Goal: Task Accomplishment & Management: Manage account settings

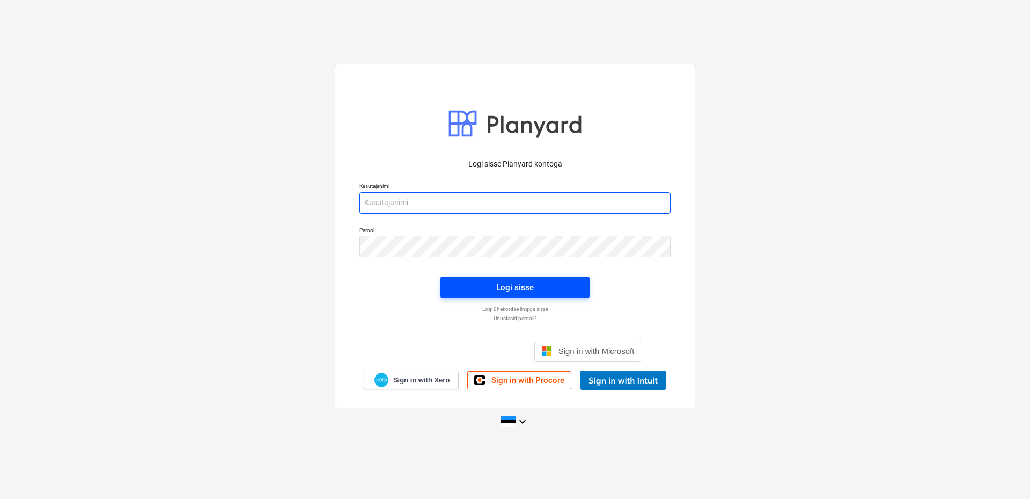
type input "[EMAIL_ADDRESS][DOMAIN_NAME]"
click at [483, 291] on span "Logi sisse" at bounding box center [514, 287] width 123 height 14
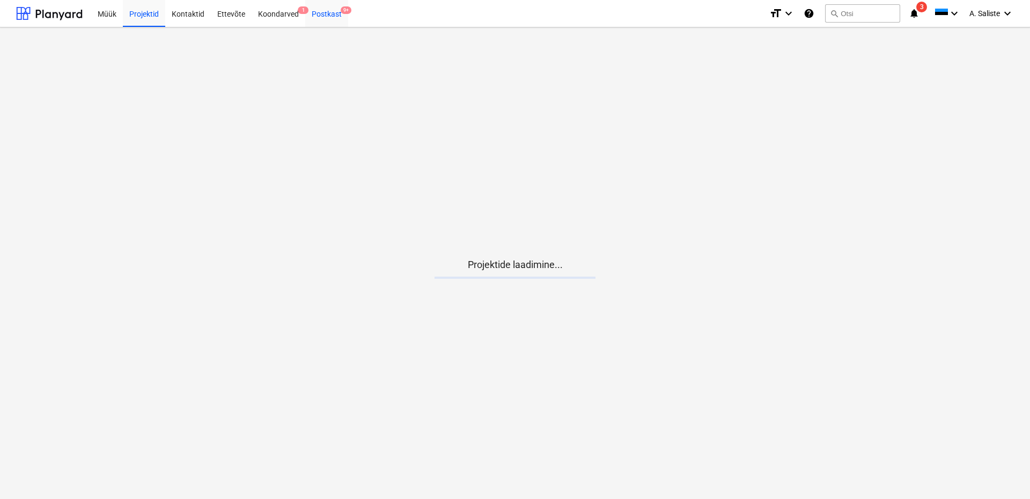
click at [341, 13] on span "9+" at bounding box center [346, 10] width 11 height 8
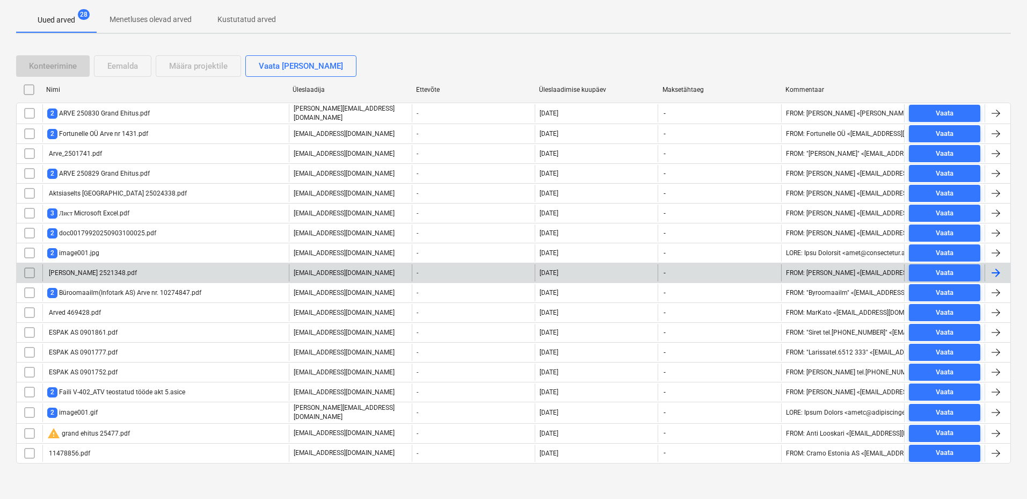
scroll to position [196, 0]
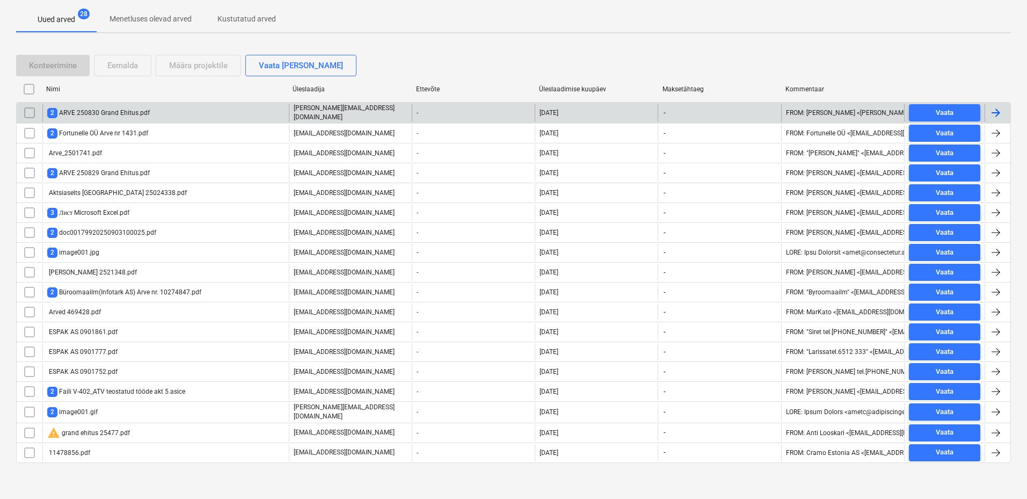
click at [126, 109] on div "2 ARVE 250830 Grand Ehitus.pdf" at bounding box center [98, 113] width 102 height 10
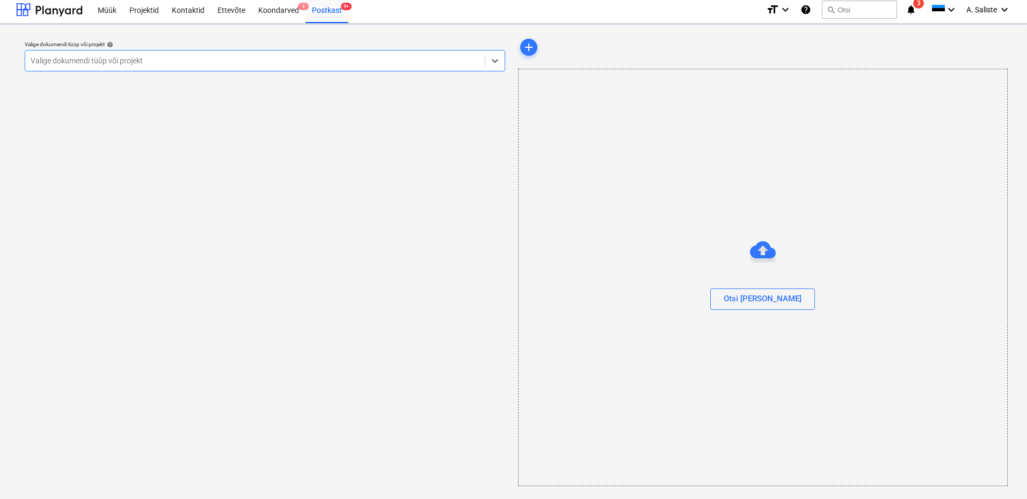
scroll to position [4, 0]
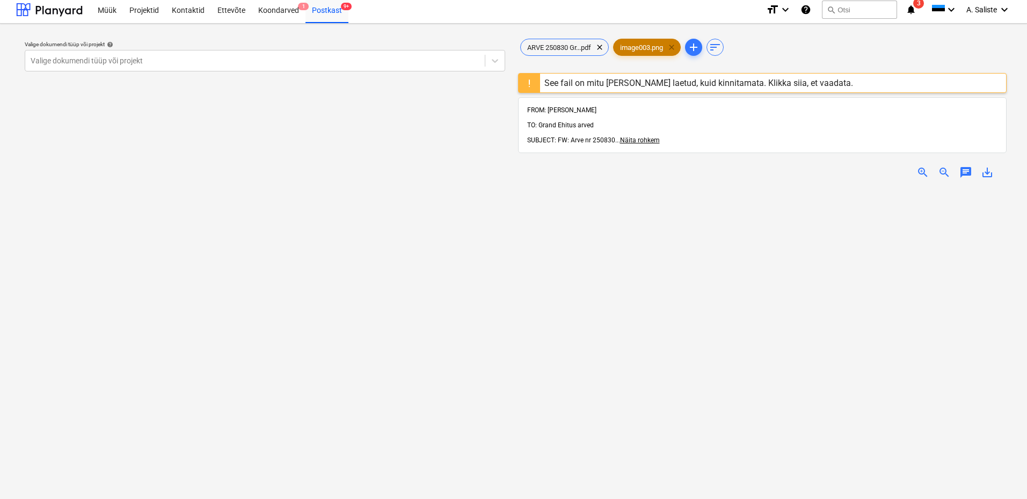
click at [675, 46] on span "clear" at bounding box center [671, 47] width 13 height 13
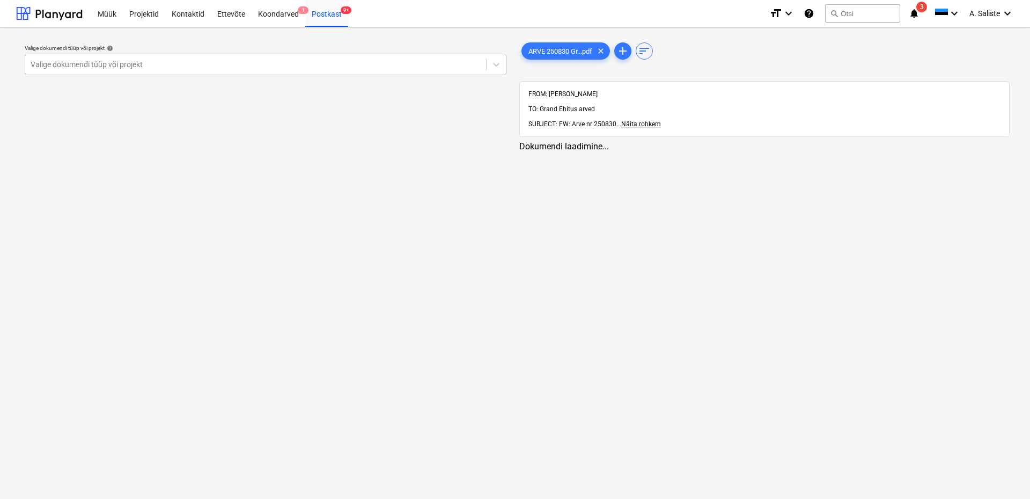
click at [387, 65] on div at bounding box center [256, 64] width 450 height 11
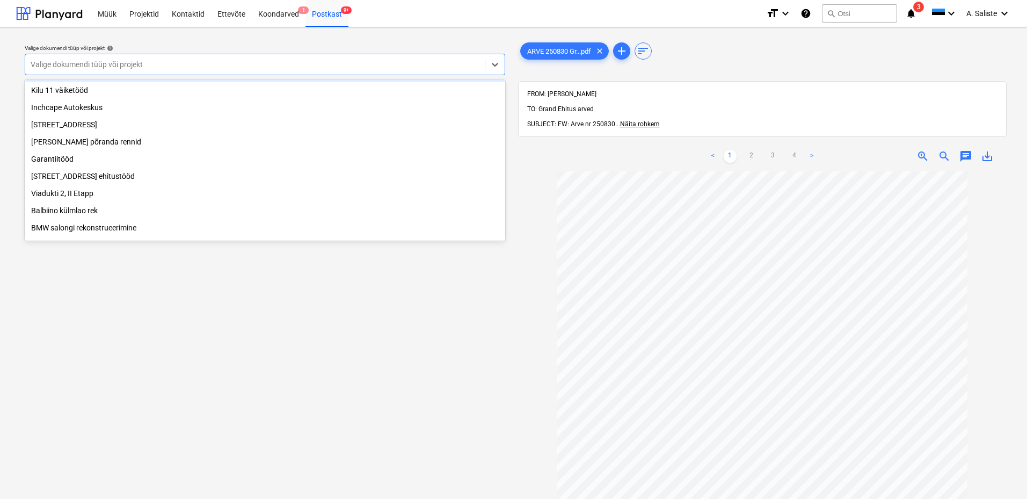
scroll to position [107, 0]
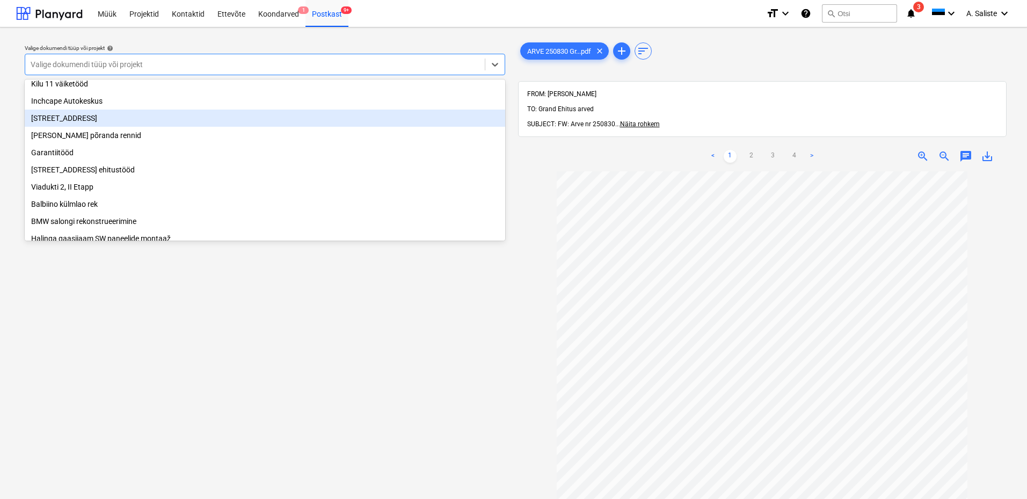
click at [86, 115] on div "[STREET_ADDRESS]" at bounding box center [265, 117] width 480 height 17
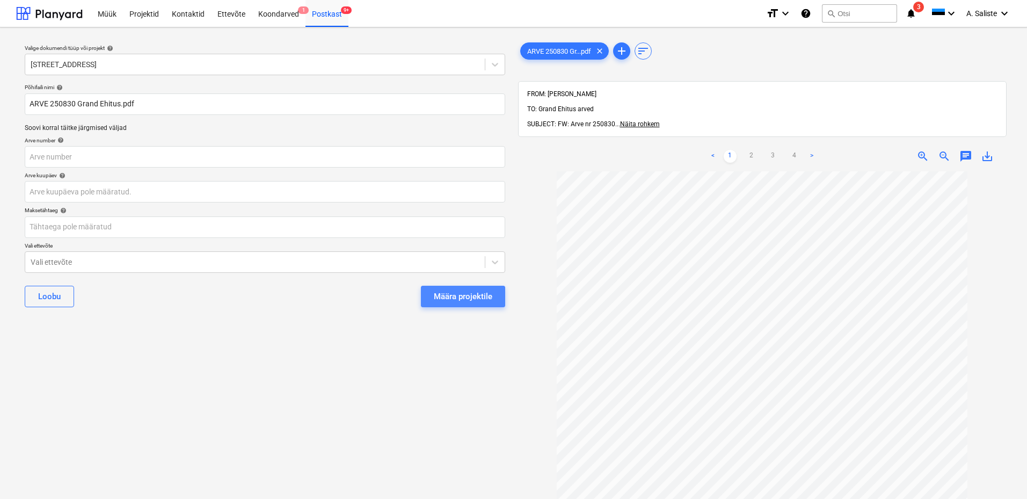
click at [470, 299] on div "Määra projektile" at bounding box center [463, 296] width 58 height 14
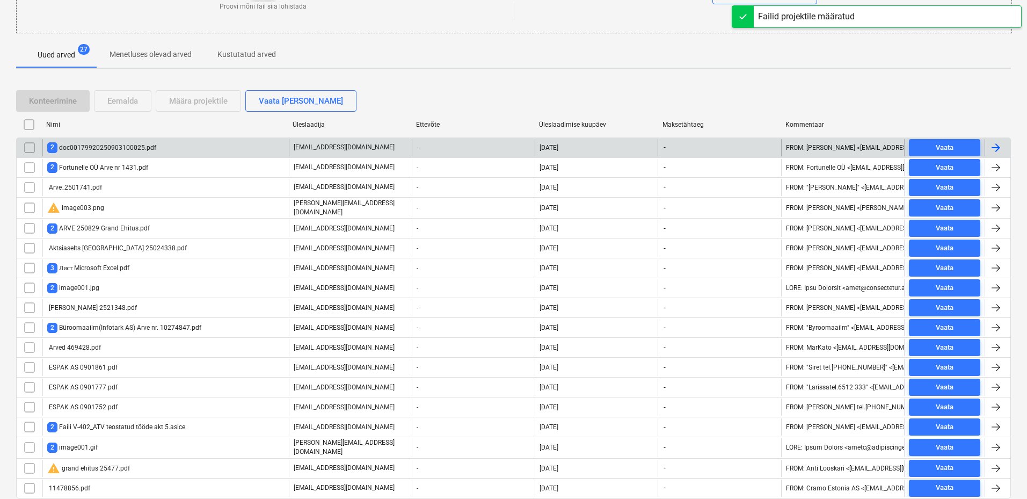
click at [128, 151] on div "2 doc00179920250903100025.pdf" at bounding box center [101, 147] width 109 height 10
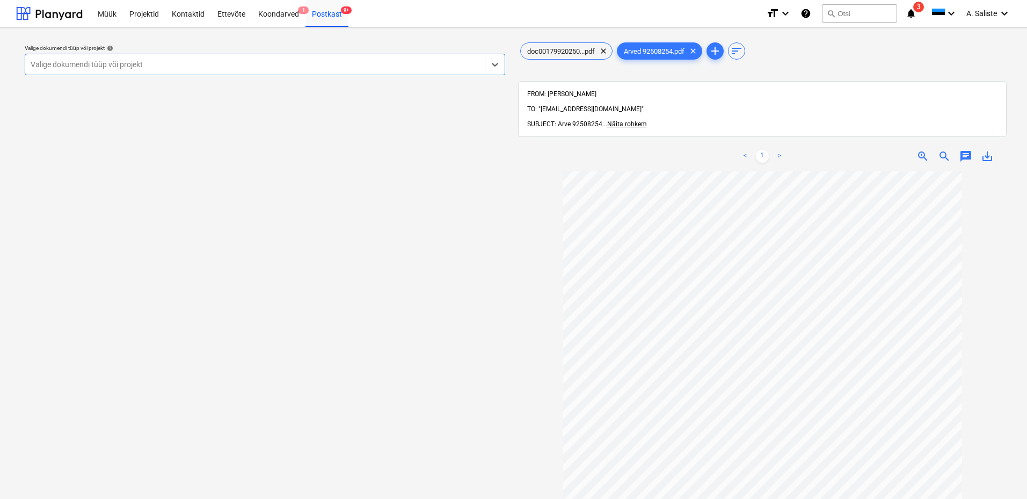
click at [418, 62] on div at bounding box center [255, 64] width 449 height 11
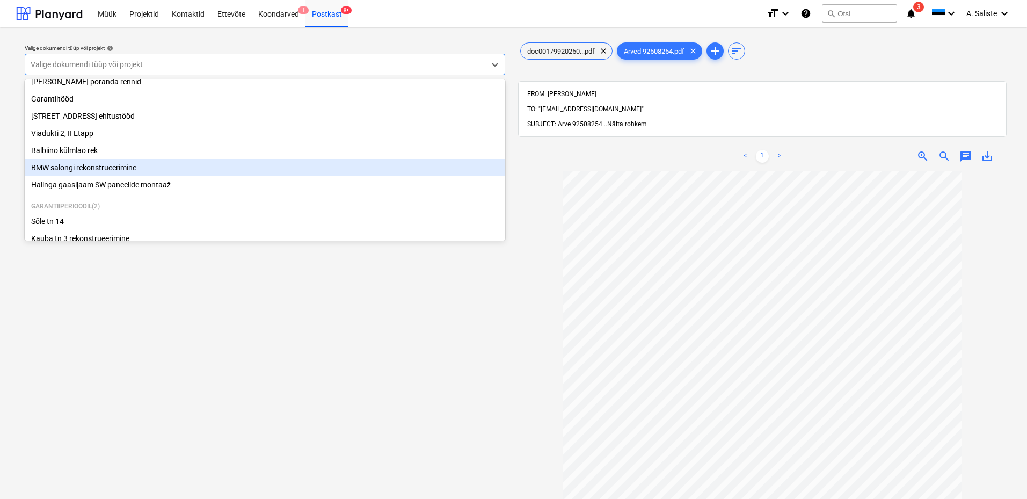
scroll to position [183, 0]
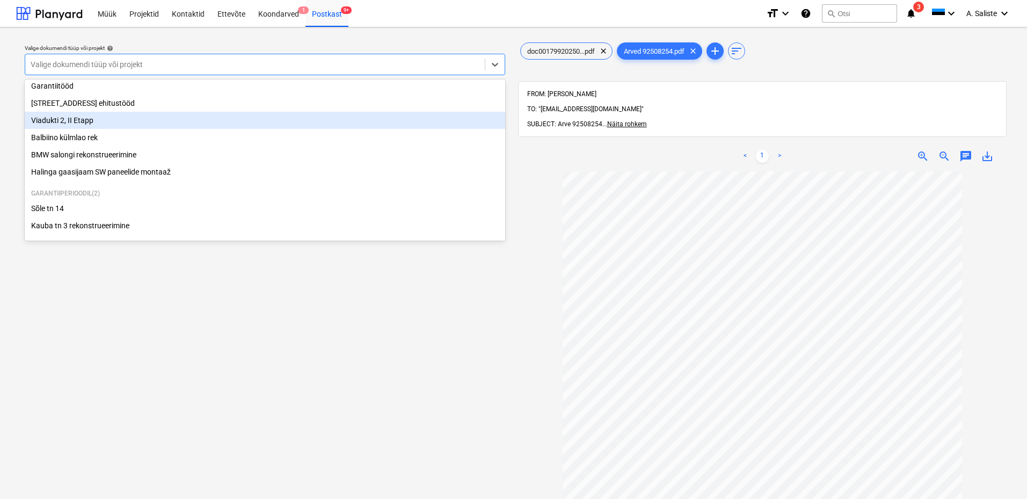
click at [121, 119] on div "Viadukti 2, II Etapp" at bounding box center [265, 120] width 480 height 17
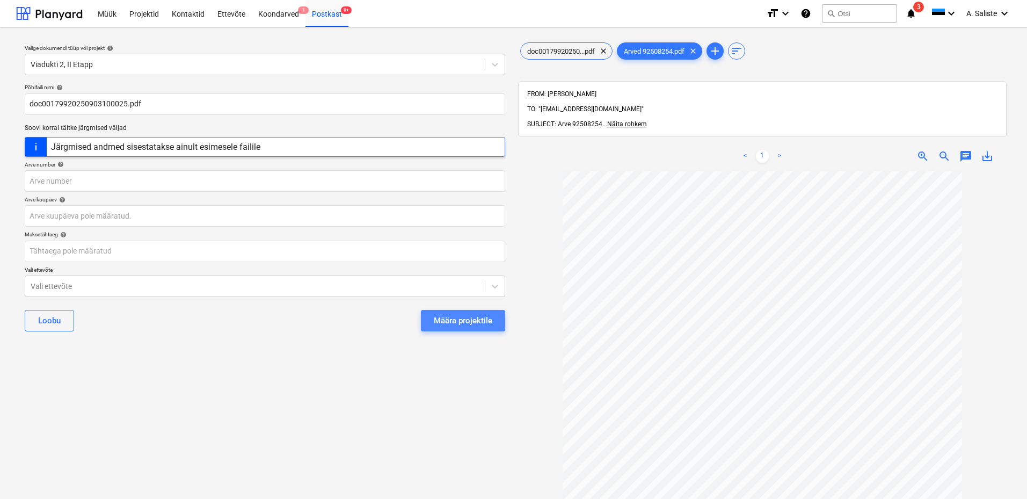
click at [459, 322] on div "Määra projektile" at bounding box center [463, 320] width 58 height 14
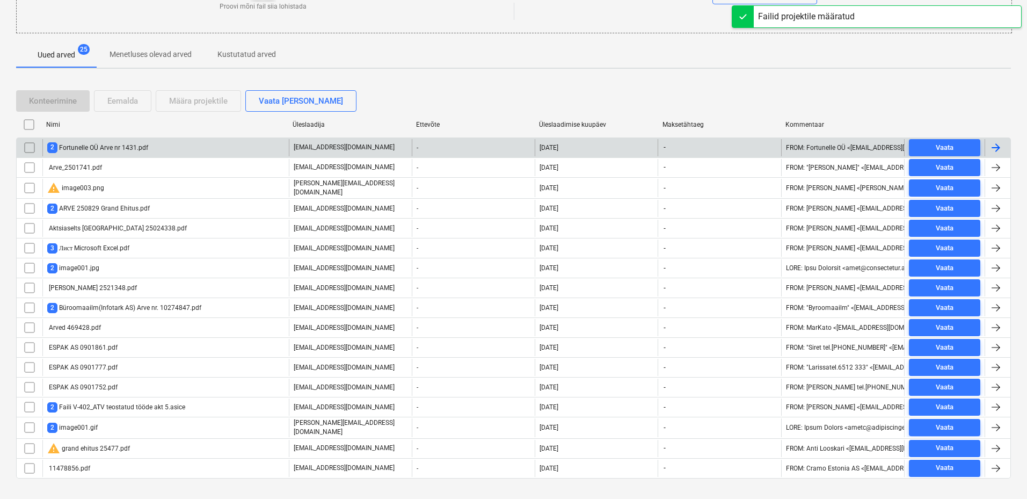
click at [129, 152] on div "2 Fortunelle OÜ Arve nr 1431.pdf" at bounding box center [97, 147] width 101 height 10
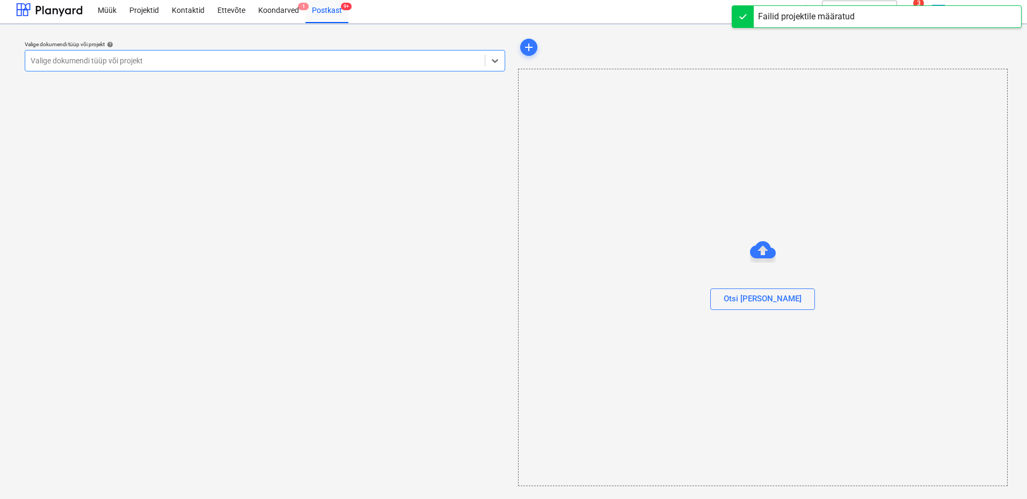
scroll to position [4, 0]
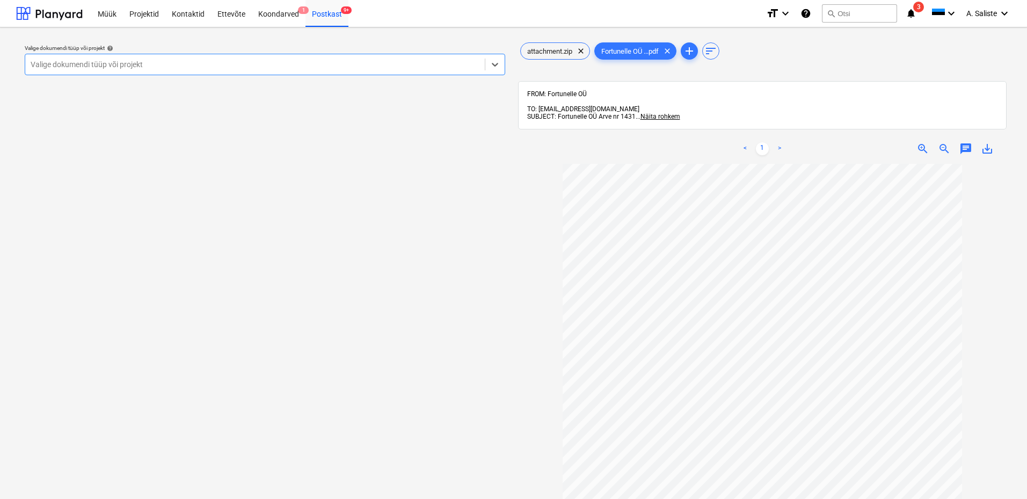
click at [383, 58] on div "Valige dokumendi tüüp või projekt" at bounding box center [254, 64] width 459 height 15
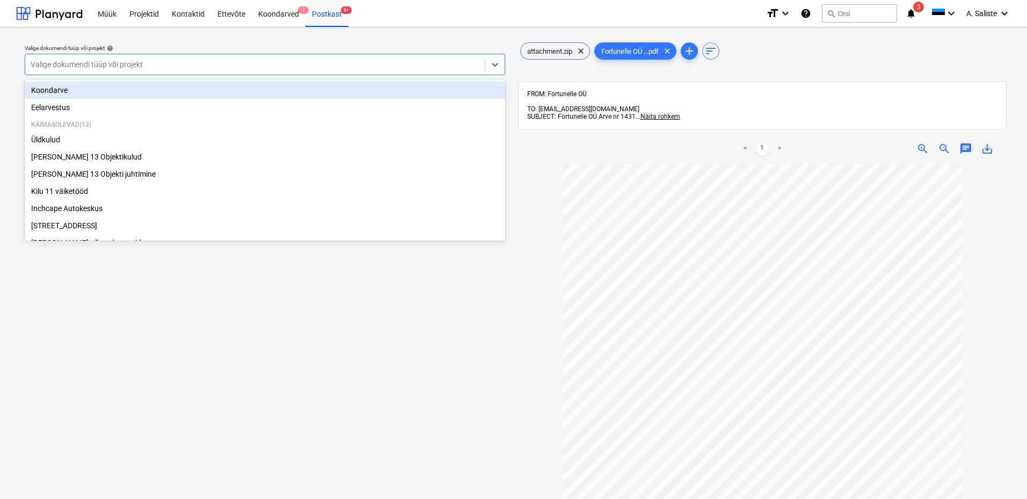
click at [88, 90] on div "Koondarve" at bounding box center [265, 90] width 480 height 17
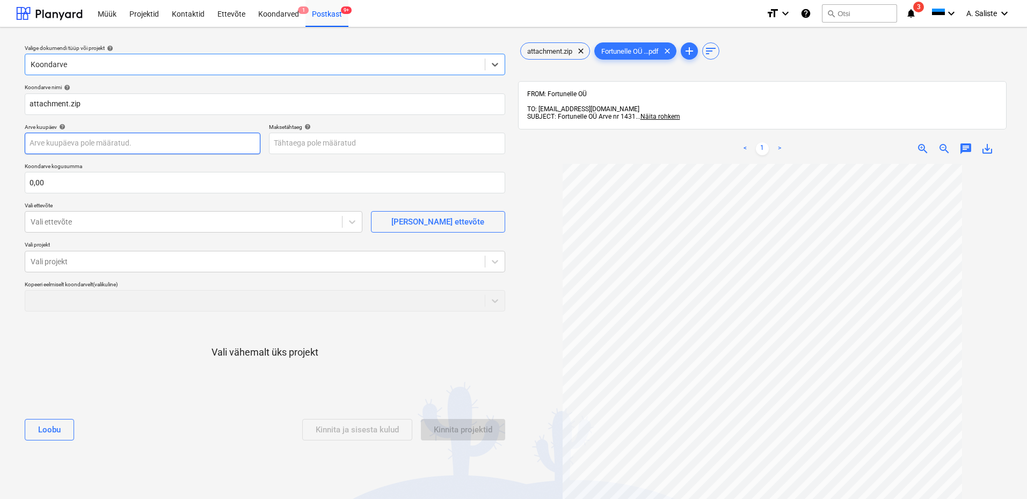
click at [119, 149] on body "Müük Projektid Kontaktid Ettevõte Koondarved 1 Postkast 9+ format_size keyboard…" at bounding box center [513, 249] width 1027 height 499
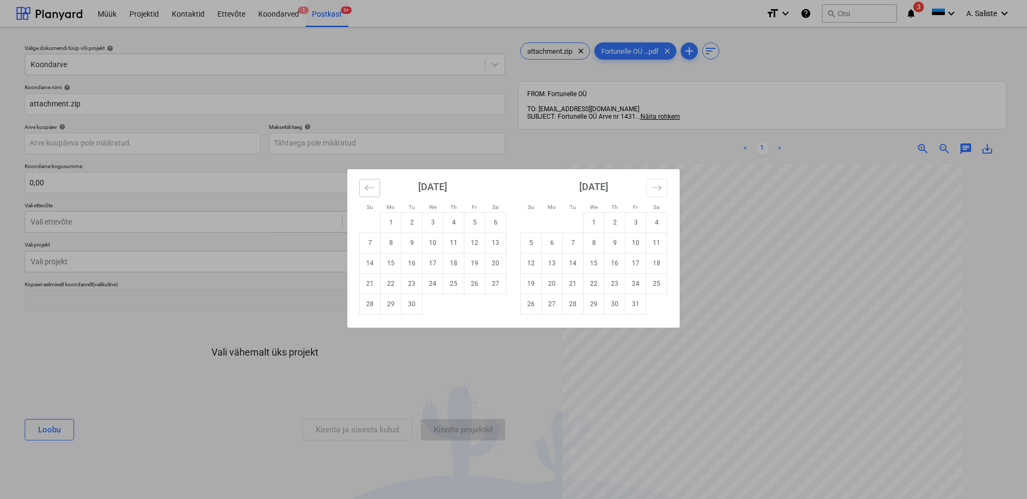
click at [375, 192] on button "Move backward to switch to the previous month." at bounding box center [369, 188] width 21 height 18
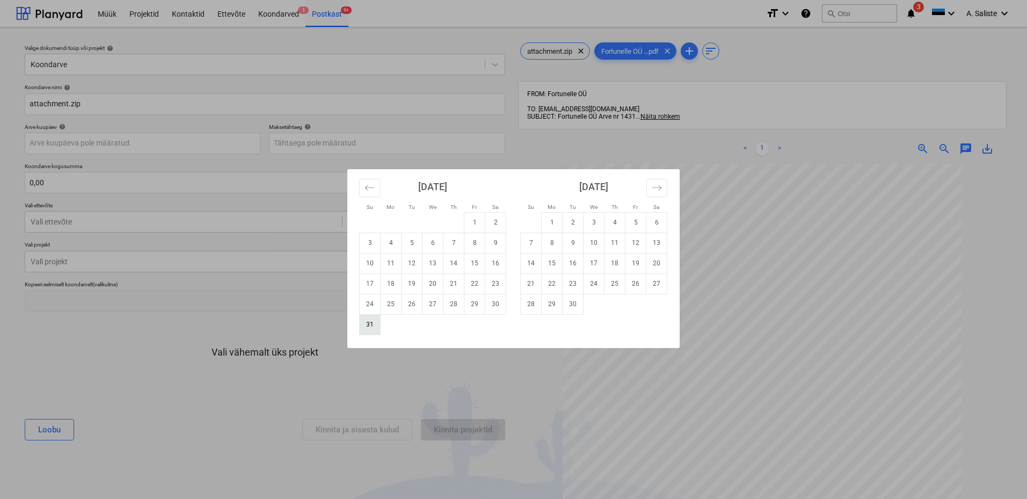
click at [371, 326] on td "31" at bounding box center [370, 324] width 21 height 20
type input "[DATE]"
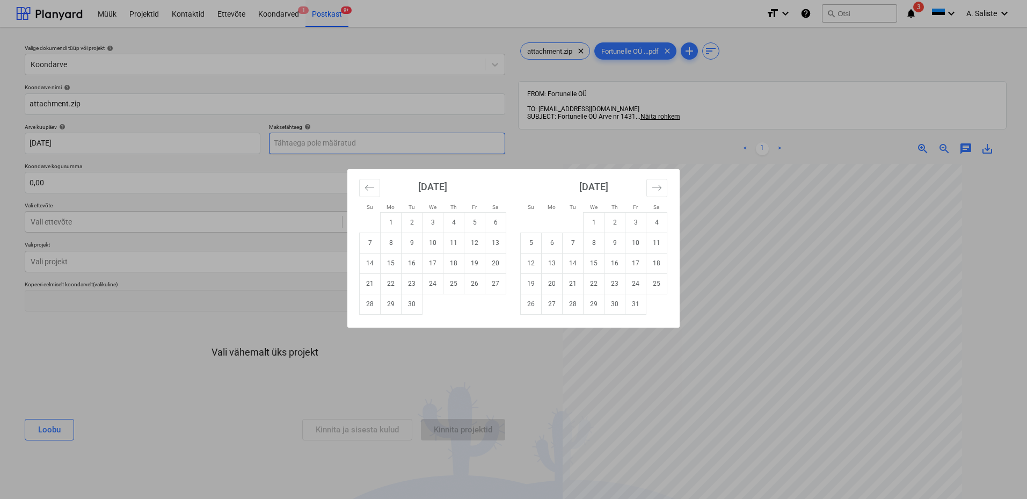
click at [301, 143] on body "Müük Projektid Kontaktid Ettevõte Koondarved 1 Postkast 9+ format_size keyboard…" at bounding box center [513, 249] width 1027 height 499
click at [365, 264] on td "14" at bounding box center [370, 263] width 21 height 20
type input "[DATE]"
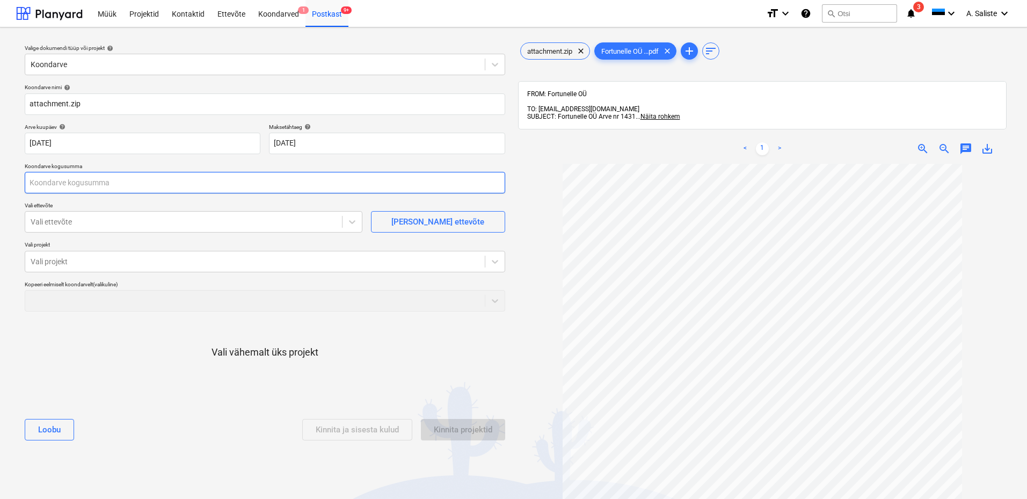
click at [123, 182] on input "text" at bounding box center [265, 182] width 480 height 21
type input "2 875,84"
click at [58, 223] on div at bounding box center [184, 221] width 306 height 11
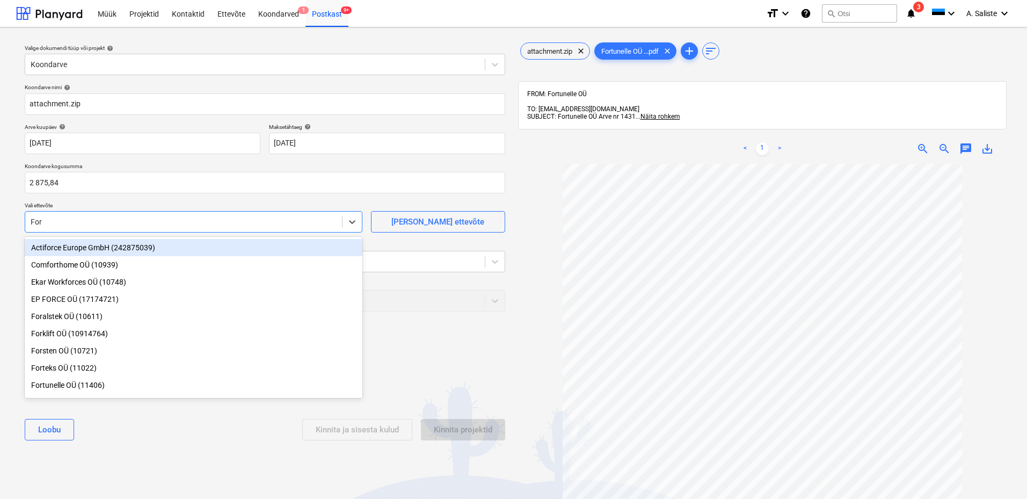
type input "Fort"
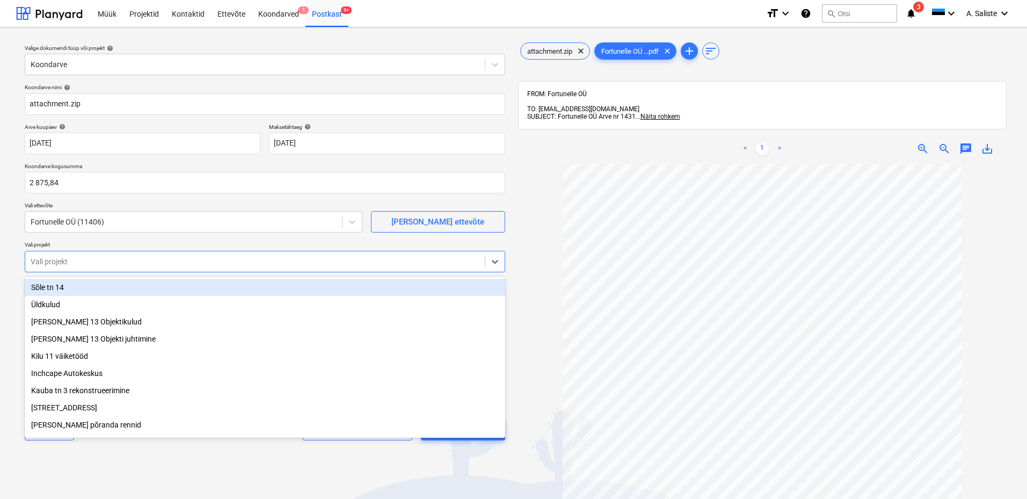
click at [104, 261] on div at bounding box center [255, 261] width 449 height 11
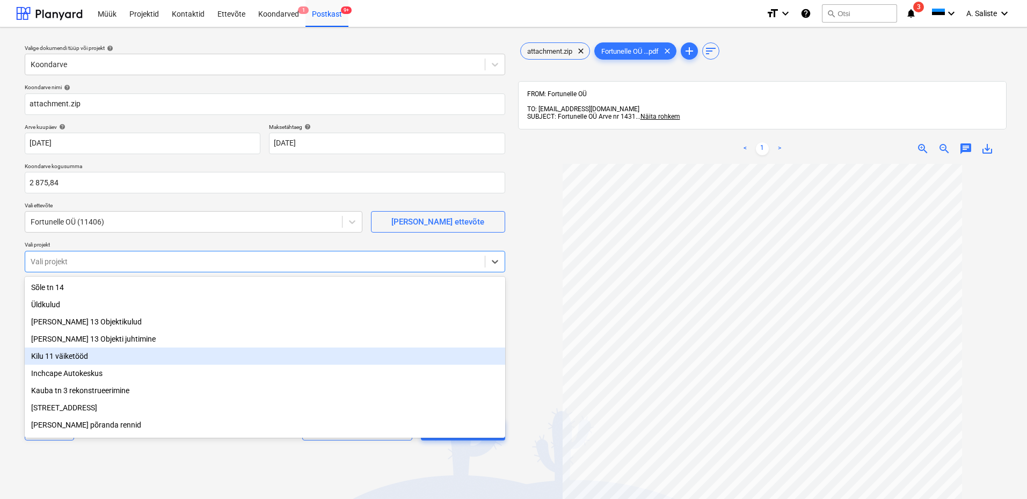
scroll to position [109, 0]
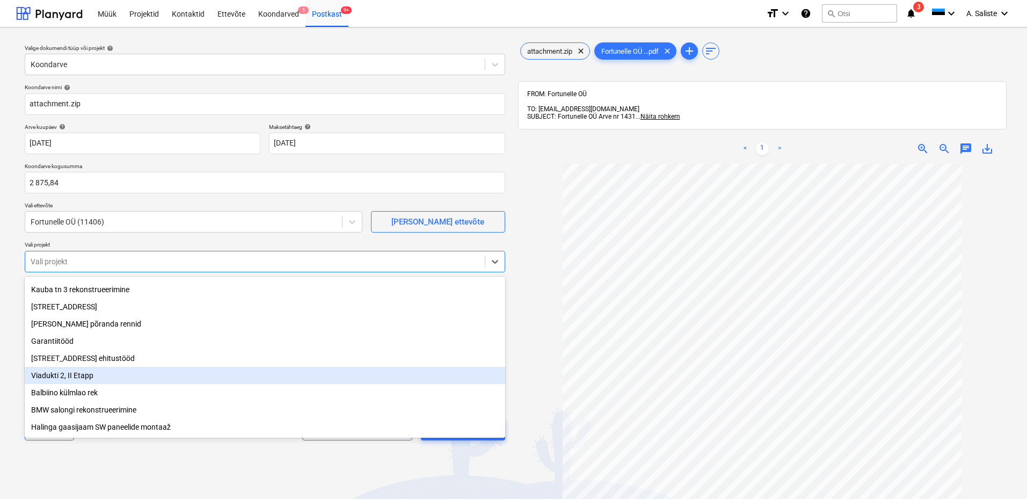
click at [80, 375] on div "Viadukti 2, II Etapp" at bounding box center [265, 375] width 480 height 17
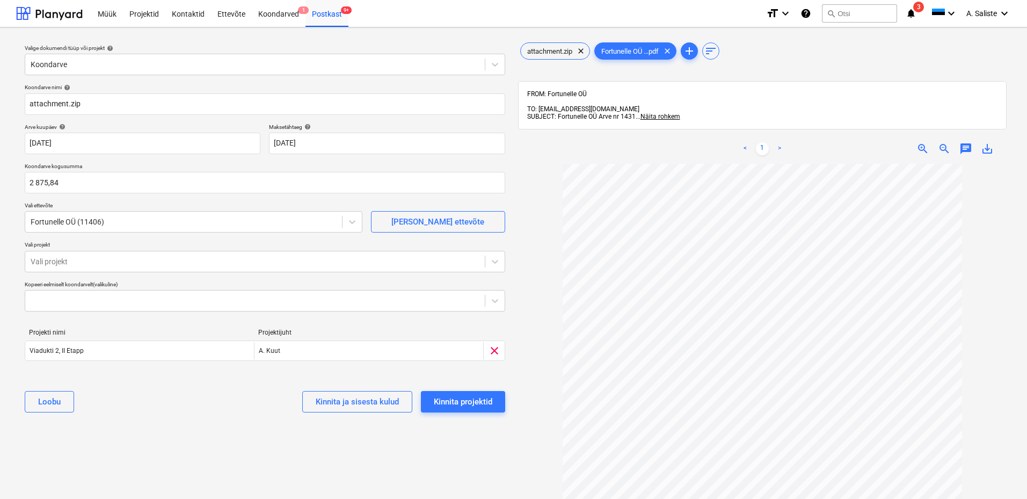
drag, startPoint x: 78, startPoint y: 453, endPoint x: 88, endPoint y: 415, distance: 39.3
click at [78, 453] on div "Valige dokumendi tüüp või projekt help Koondarve Koondarve nimi help attachment…" at bounding box center [264, 336] width 497 height 600
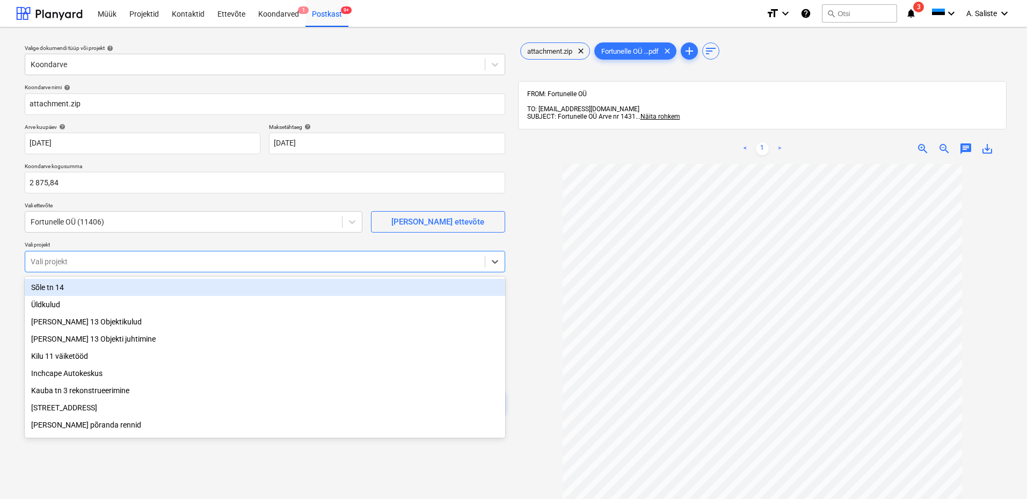
click at [131, 262] on div at bounding box center [255, 261] width 449 height 11
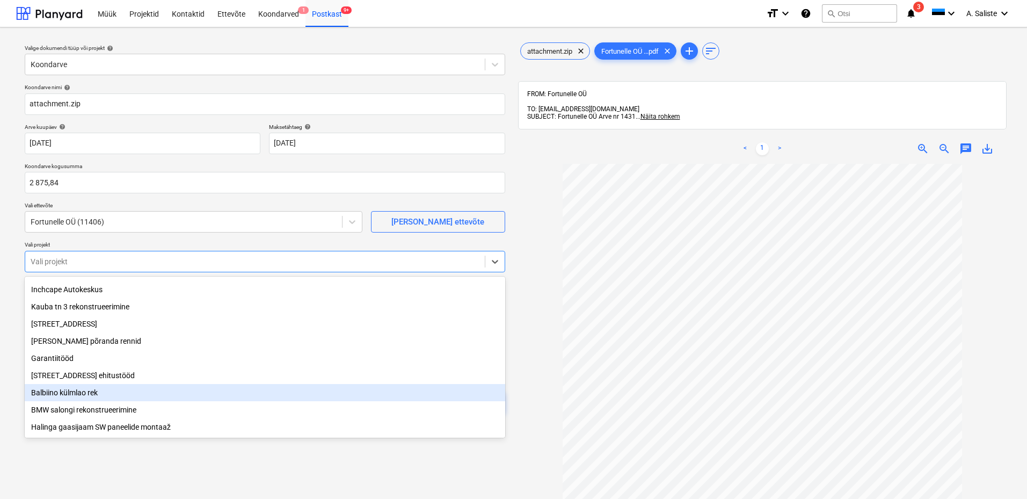
click at [70, 387] on div "Balbiino külmlao rek" at bounding box center [265, 392] width 480 height 17
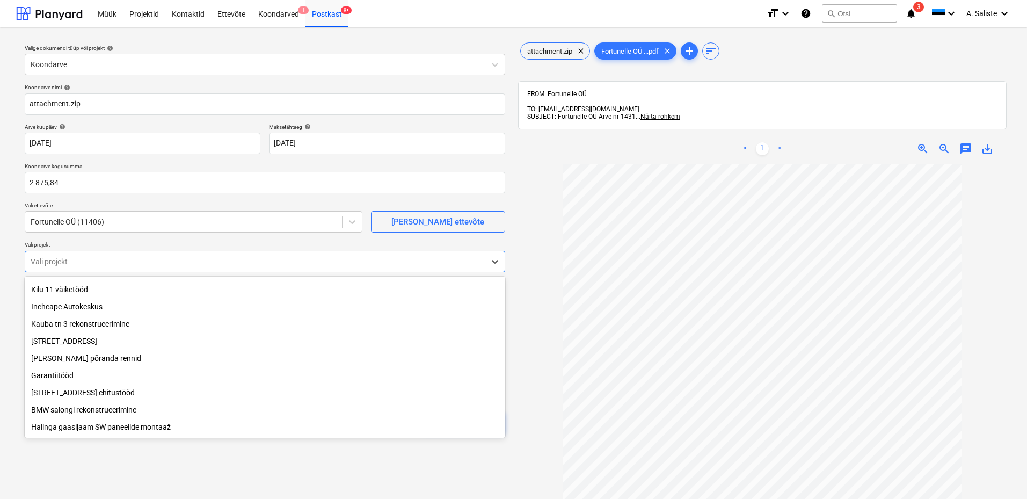
scroll to position [74, 0]
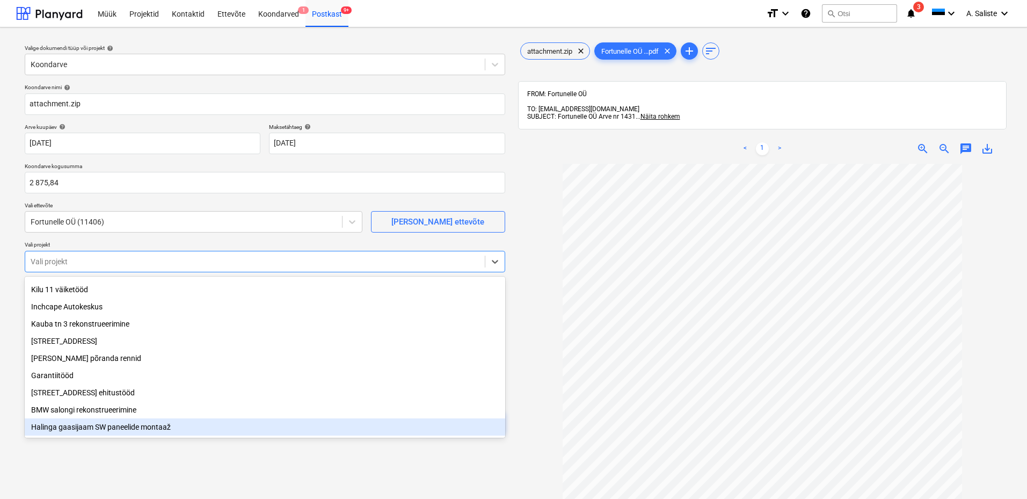
click at [96, 473] on div "Valige dokumendi tüüp või projekt help Koondarve Koondarve nimi help attachment…" at bounding box center [264, 336] width 497 height 600
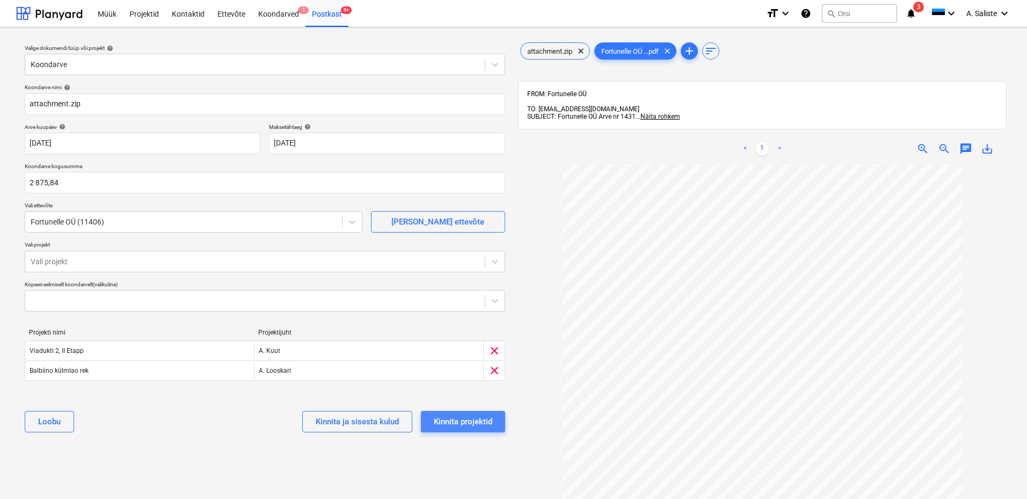
click at [457, 421] on div "Kinnita projektid" at bounding box center [463, 421] width 58 height 14
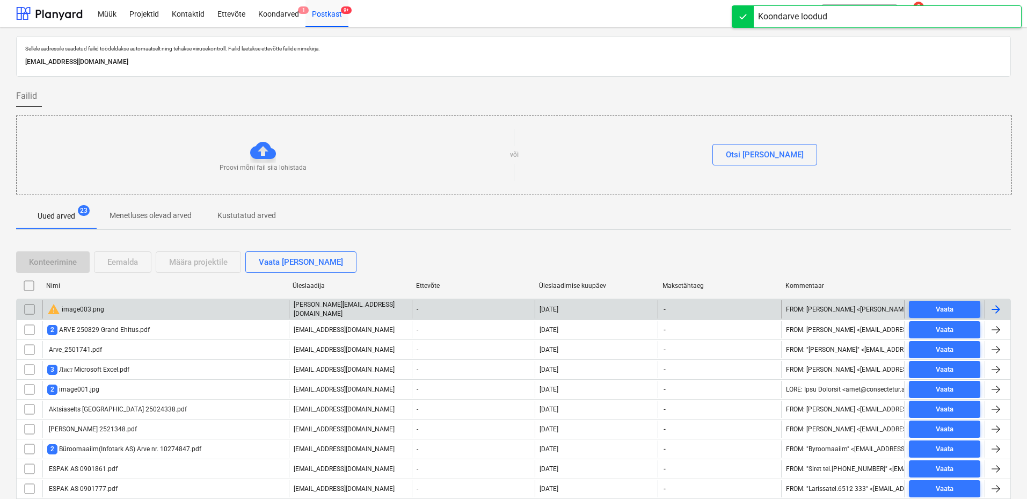
click at [32, 309] on input "checkbox" at bounding box center [29, 309] width 17 height 17
click at [116, 261] on div "Eemalda" at bounding box center [122, 262] width 31 height 14
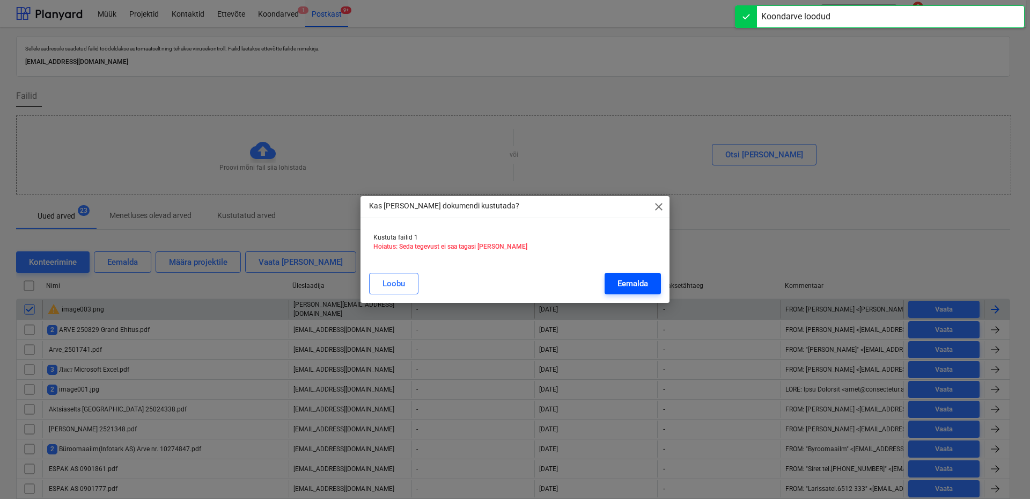
click at [619, 276] on button "Eemalda" at bounding box center [633, 283] width 56 height 21
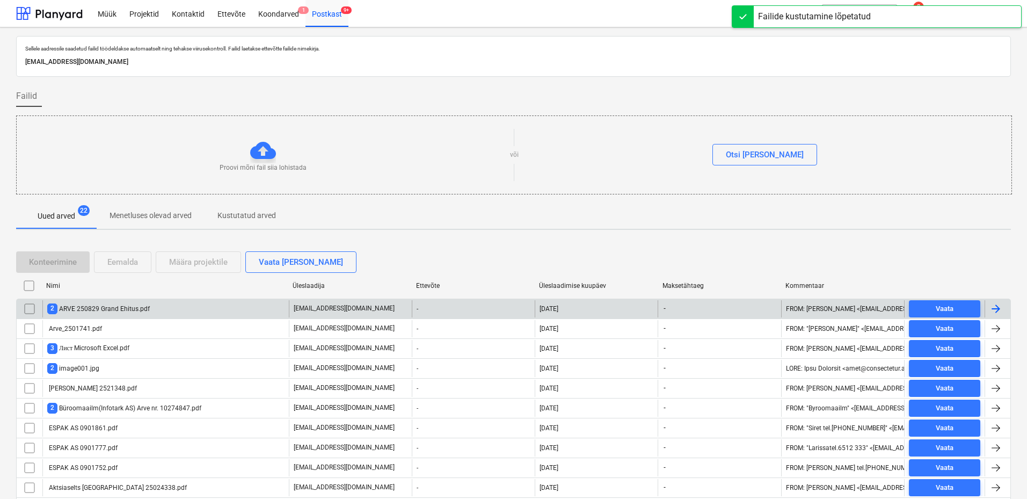
click at [144, 310] on div "2 ARVE 250829 Grand Ehitus.pdf" at bounding box center [98, 308] width 102 height 10
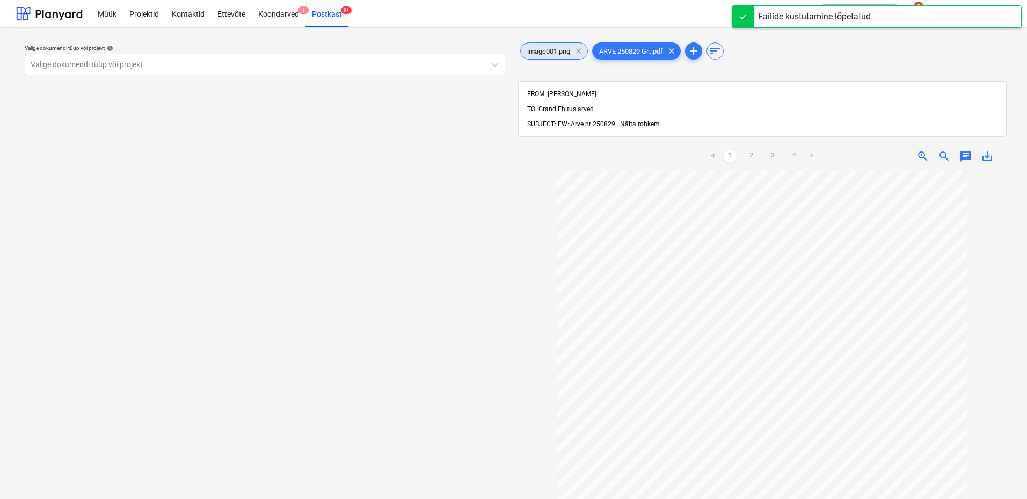
click at [582, 48] on span "clear" at bounding box center [578, 51] width 13 height 13
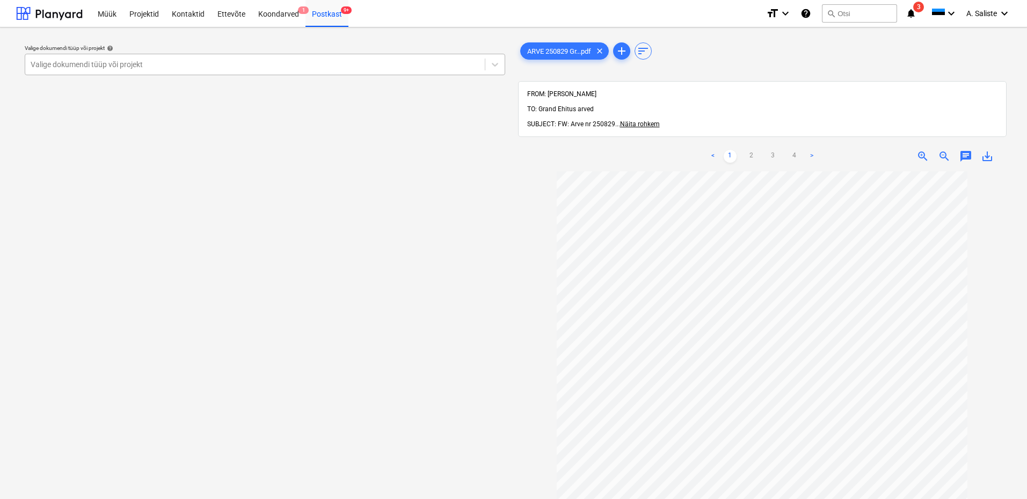
click at [385, 59] on div at bounding box center [255, 64] width 449 height 11
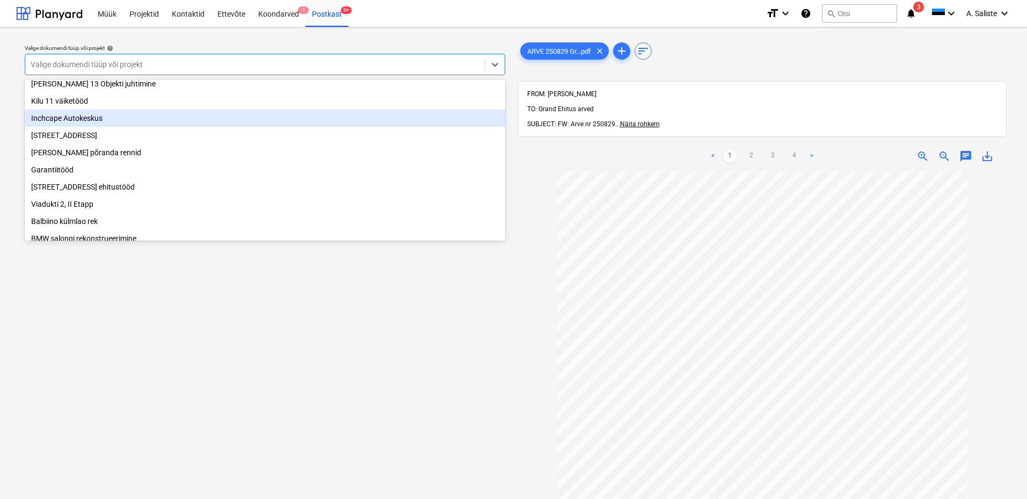
scroll to position [76, 0]
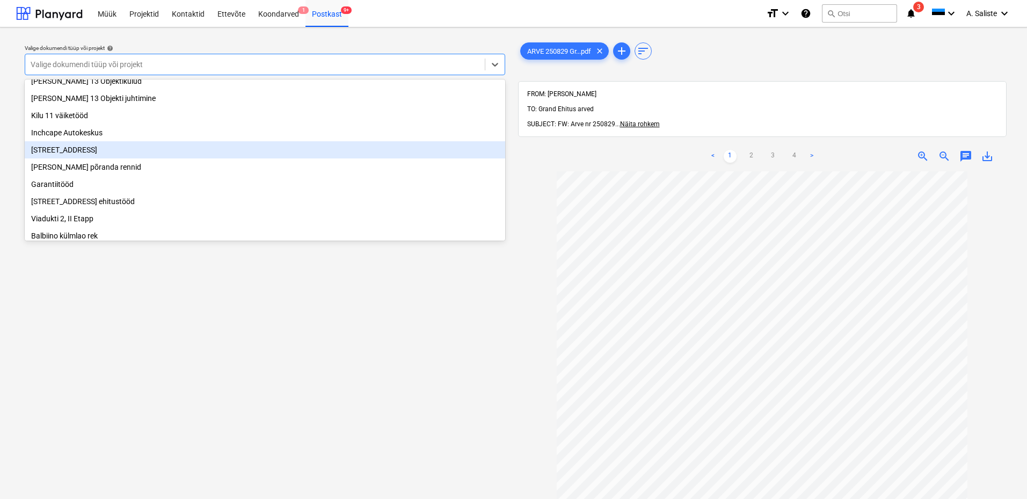
click at [67, 151] on div "[STREET_ADDRESS]" at bounding box center [265, 149] width 480 height 17
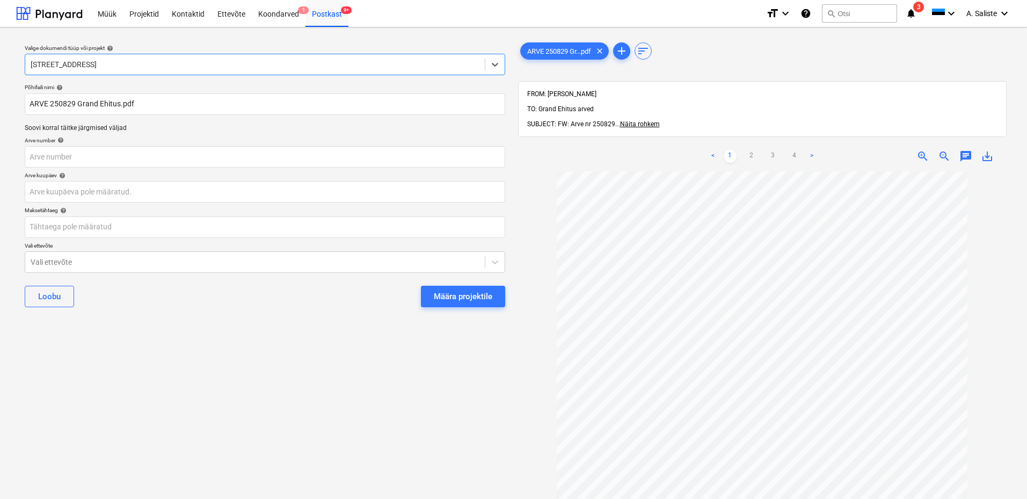
click at [166, 65] on div at bounding box center [255, 64] width 449 height 11
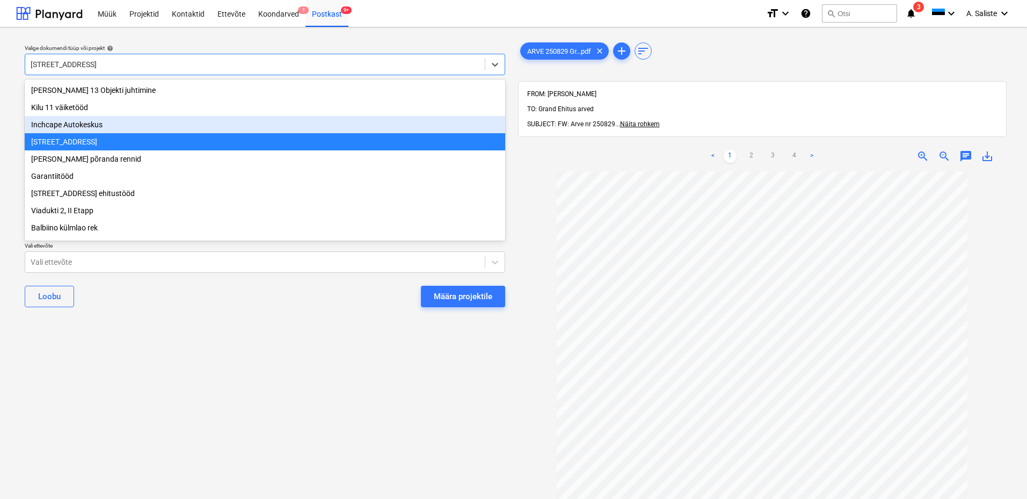
scroll to position [183, 0]
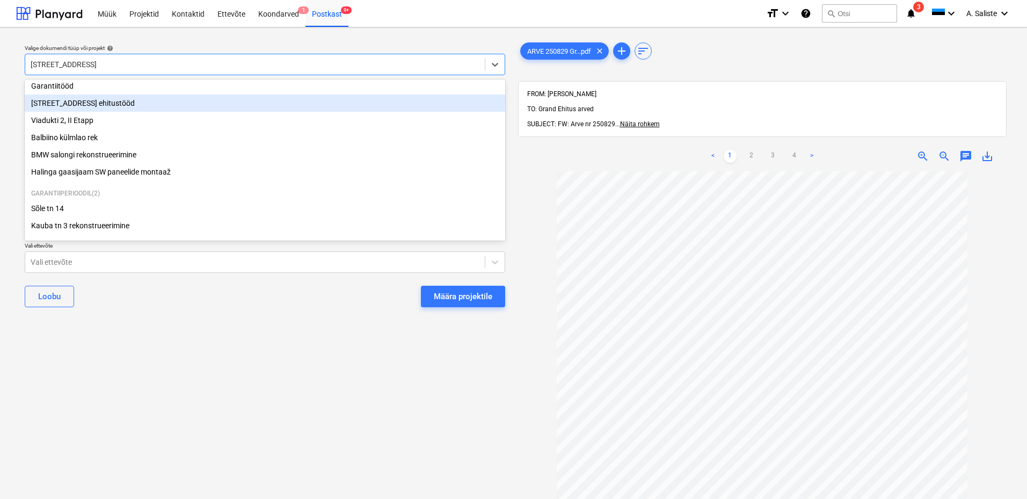
click at [98, 102] on div "[STREET_ADDRESS] ehitustööd" at bounding box center [265, 102] width 480 height 17
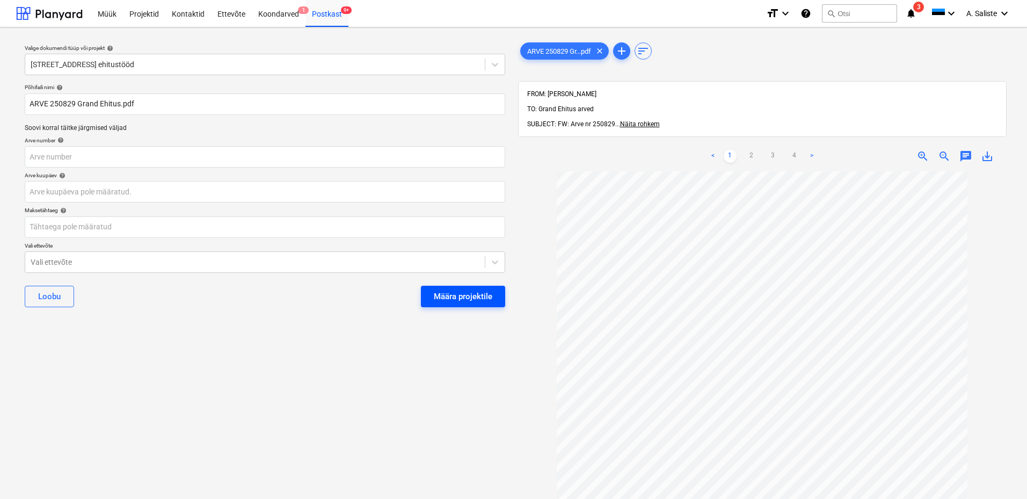
drag, startPoint x: 478, startPoint y: 301, endPoint x: 447, endPoint y: 293, distance: 31.5
click at [447, 293] on div "Määra projektile" at bounding box center [463, 296] width 58 height 14
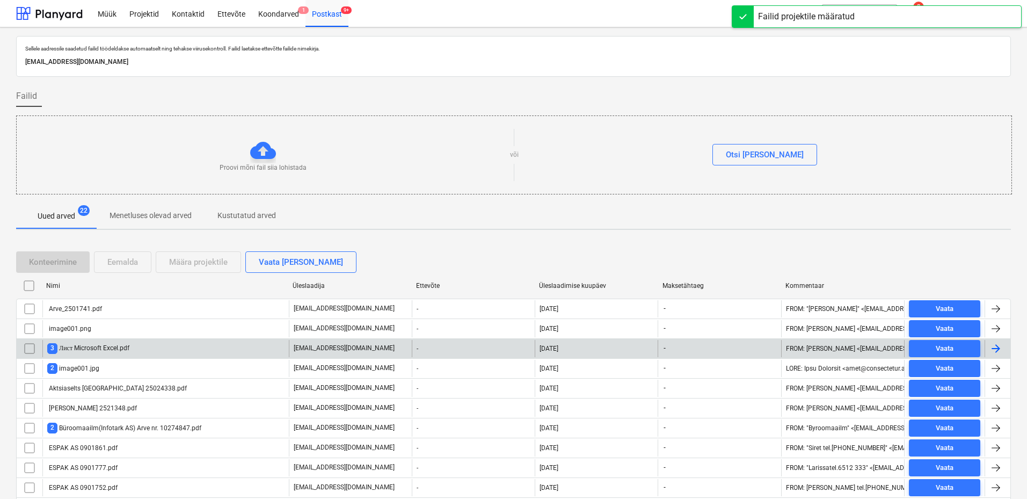
scroll to position [137, 0]
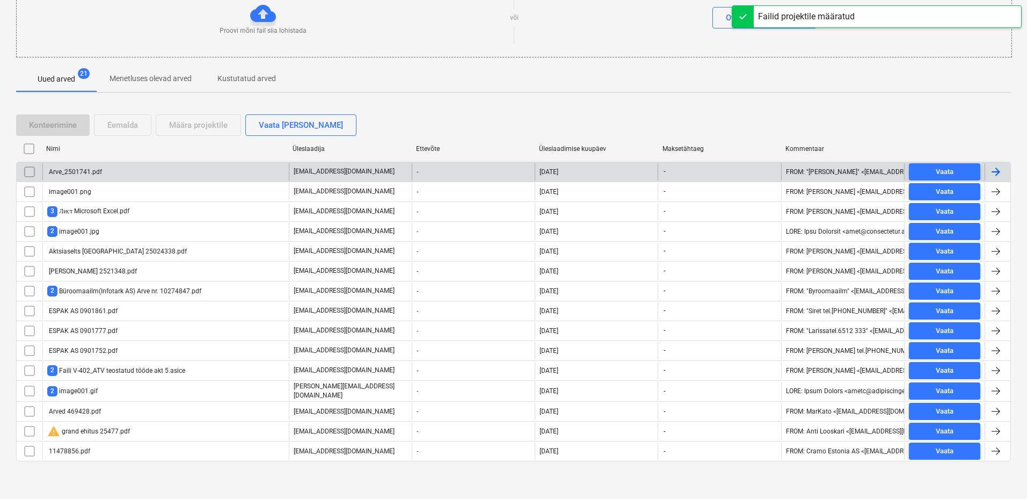
click at [85, 166] on div "Arve_2501741.pdf" at bounding box center [165, 171] width 246 height 17
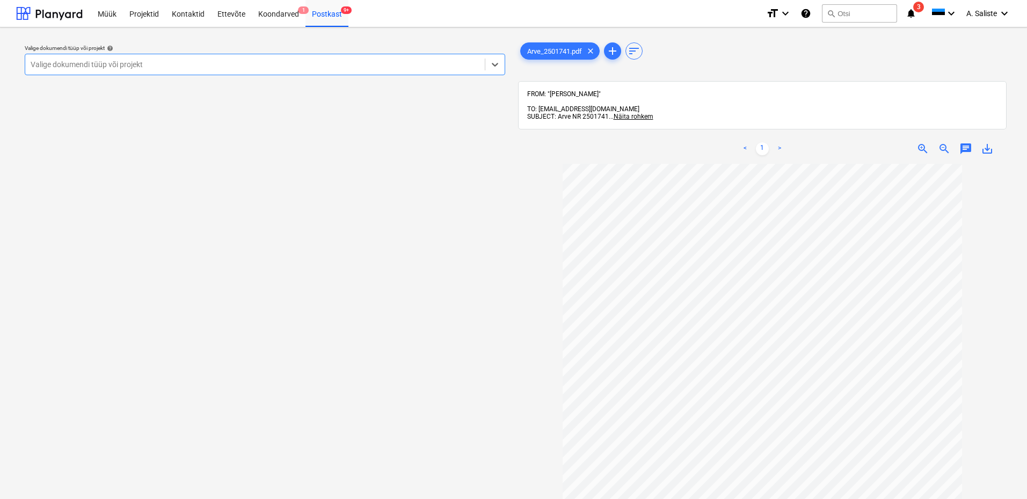
click at [175, 59] on div at bounding box center [255, 64] width 449 height 11
click at [272, 65] on div at bounding box center [255, 64] width 449 height 11
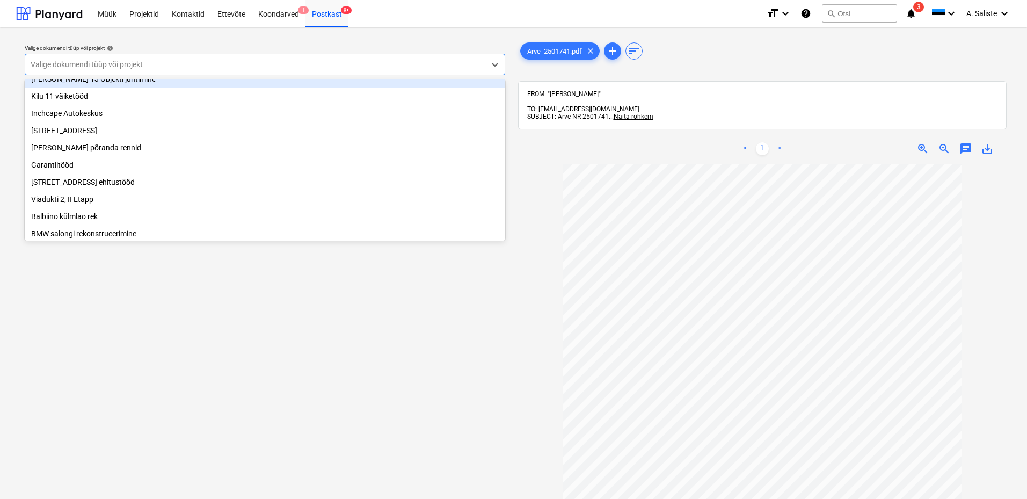
scroll to position [107, 0]
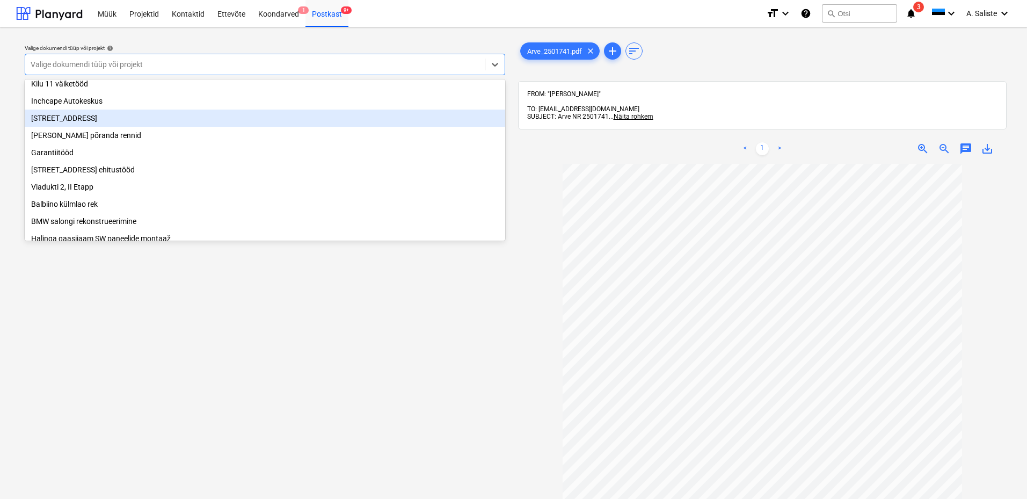
click at [87, 124] on div "[STREET_ADDRESS]" at bounding box center [265, 117] width 480 height 17
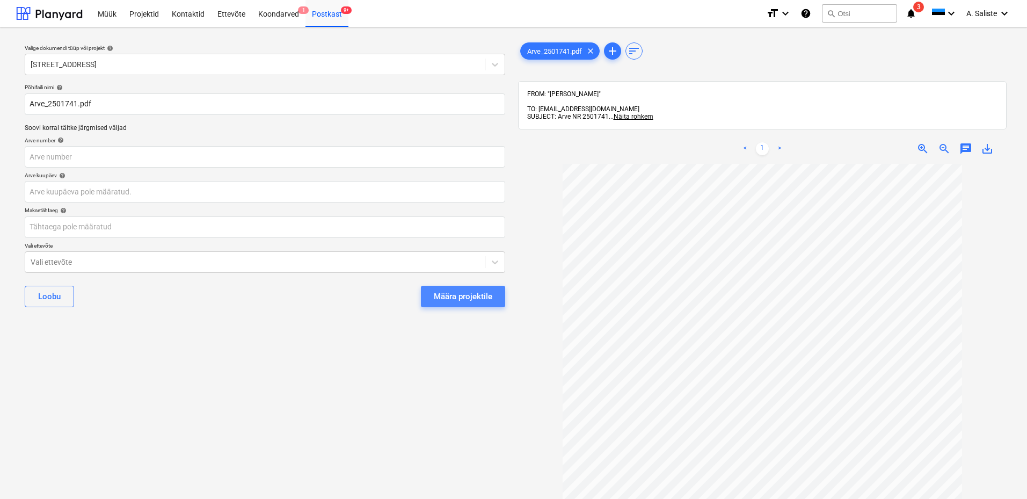
click at [455, 295] on div "Määra projektile" at bounding box center [463, 296] width 58 height 14
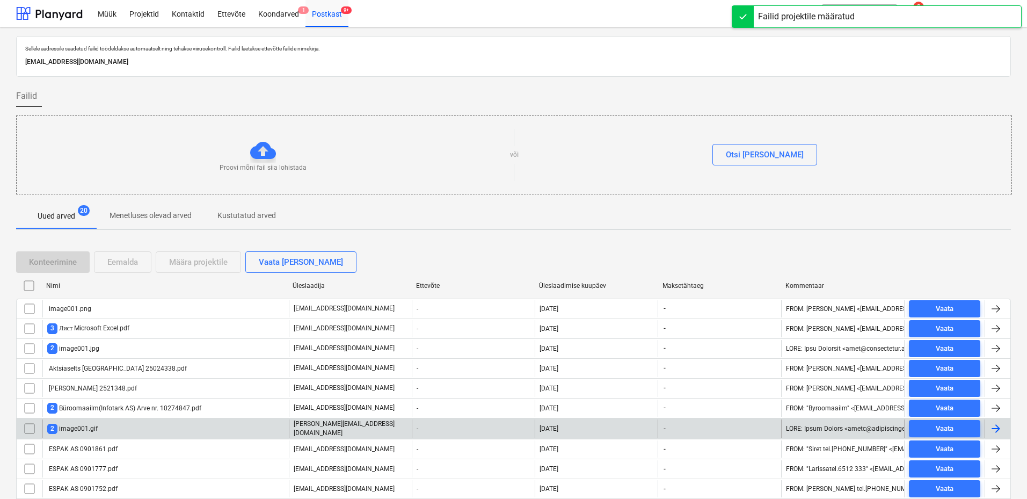
scroll to position [117, 0]
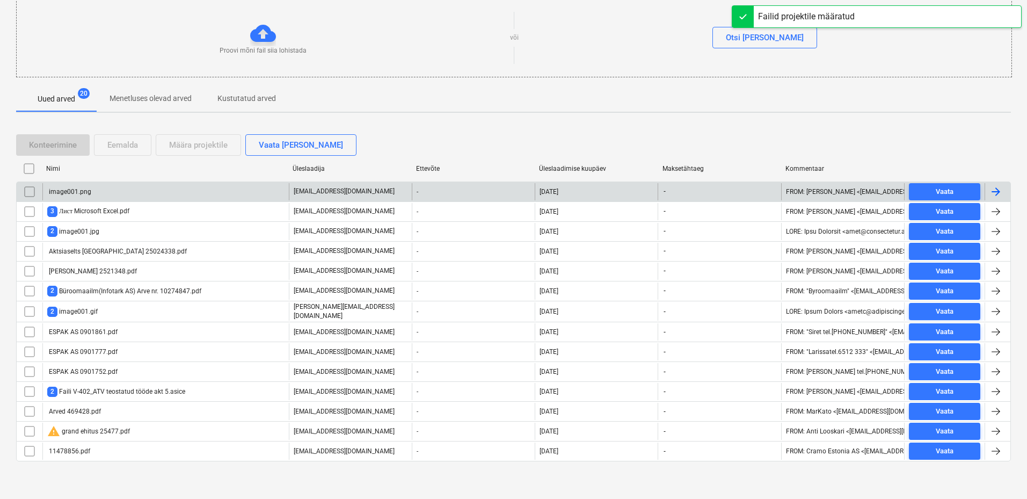
click at [115, 195] on div "image001.png" at bounding box center [165, 191] width 246 height 17
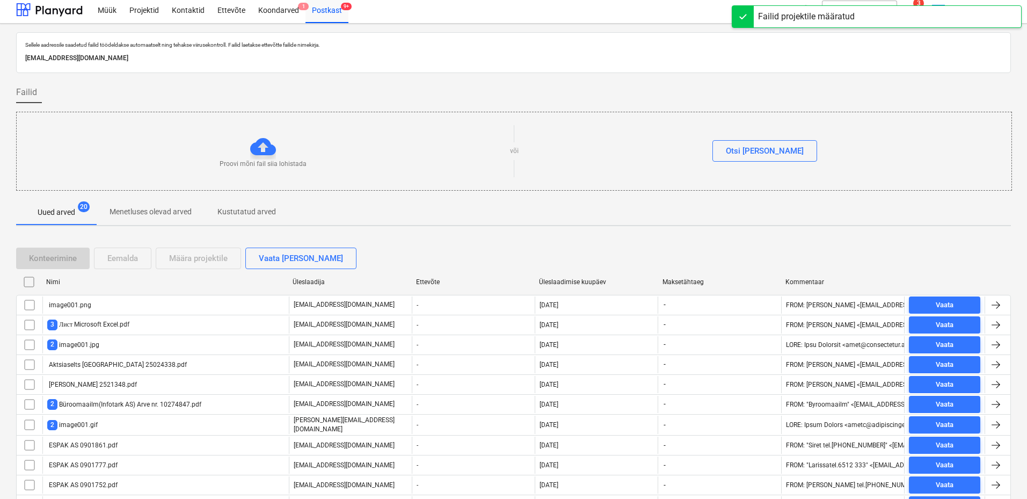
scroll to position [117, 0]
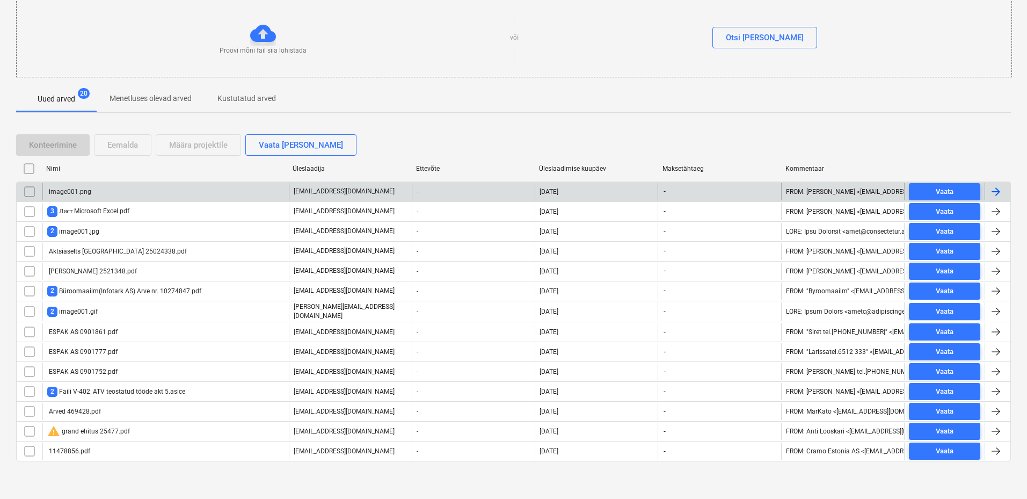
click at [29, 194] on input "checkbox" at bounding box center [29, 191] width 17 height 17
click at [121, 149] on div "Eemalda" at bounding box center [122, 145] width 31 height 14
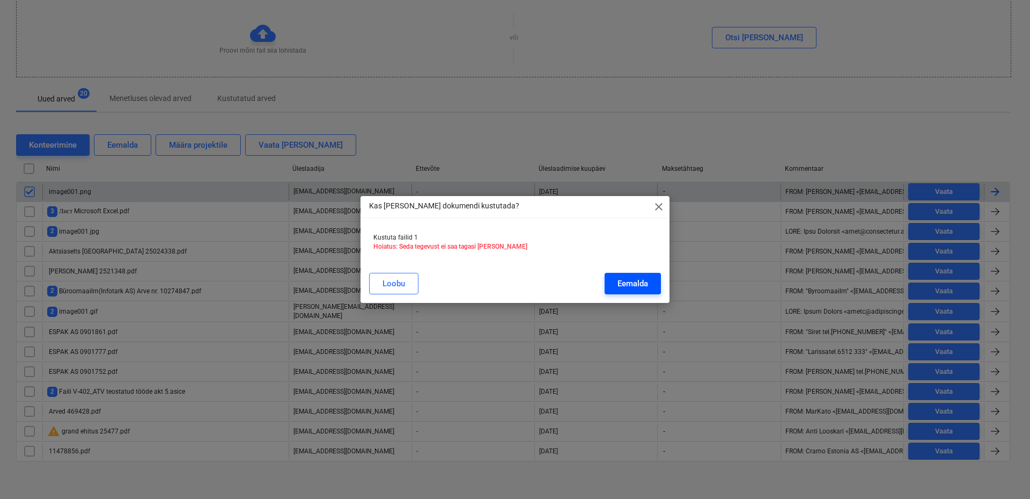
click at [633, 282] on div "Eemalda" at bounding box center [633, 283] width 31 height 14
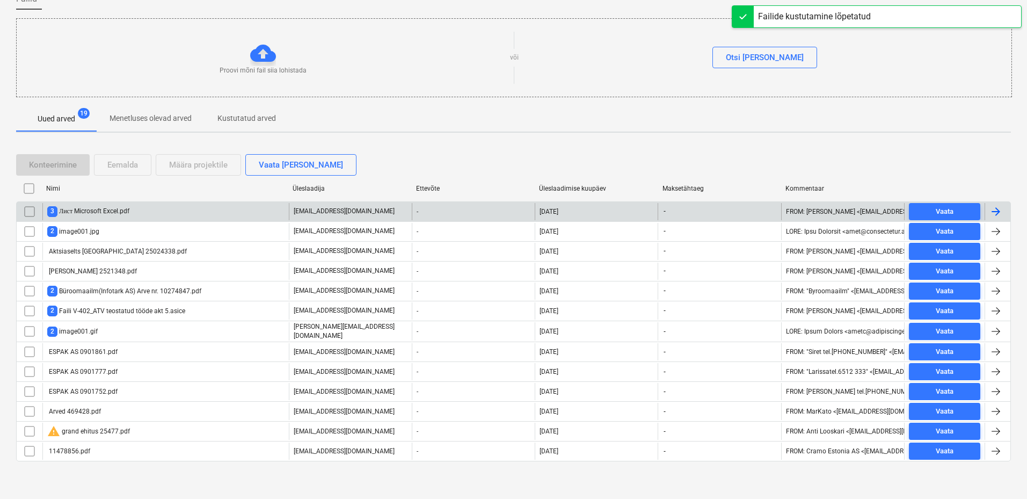
click at [112, 210] on div "3 Лист Microsoft Excel.pdf" at bounding box center [88, 211] width 82 height 10
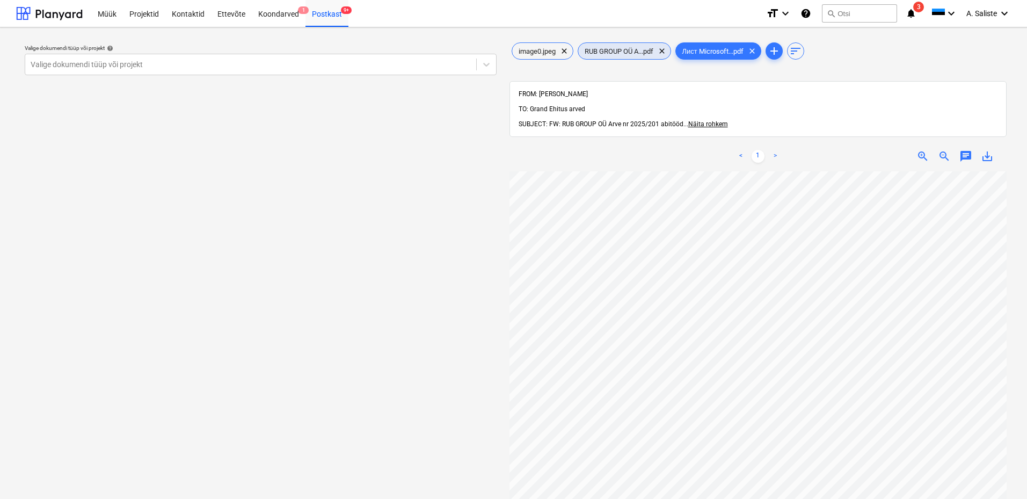
click at [608, 48] on span "RUB GROUP OÜ A...pdf" at bounding box center [619, 51] width 82 height 8
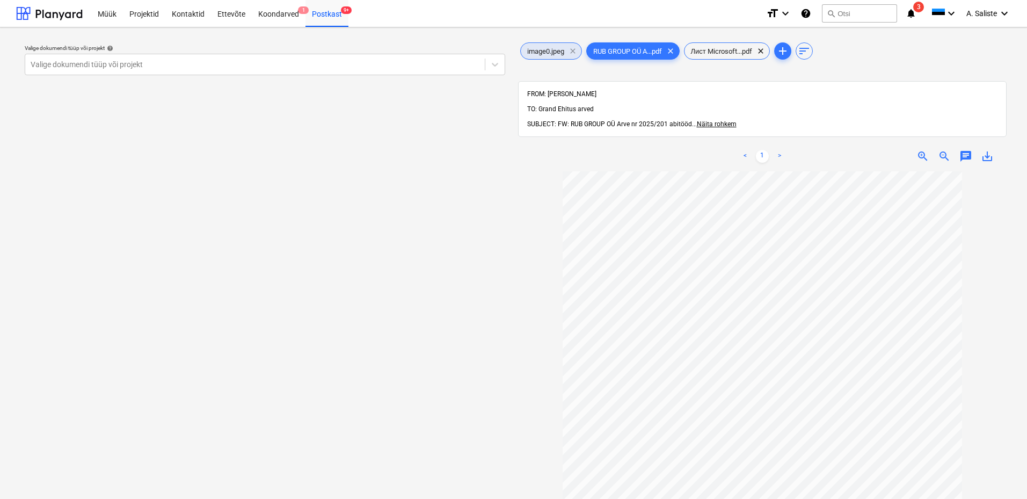
click at [568, 51] on span "clear" at bounding box center [572, 51] width 13 height 13
click at [487, 61] on div at bounding box center [494, 64] width 19 height 19
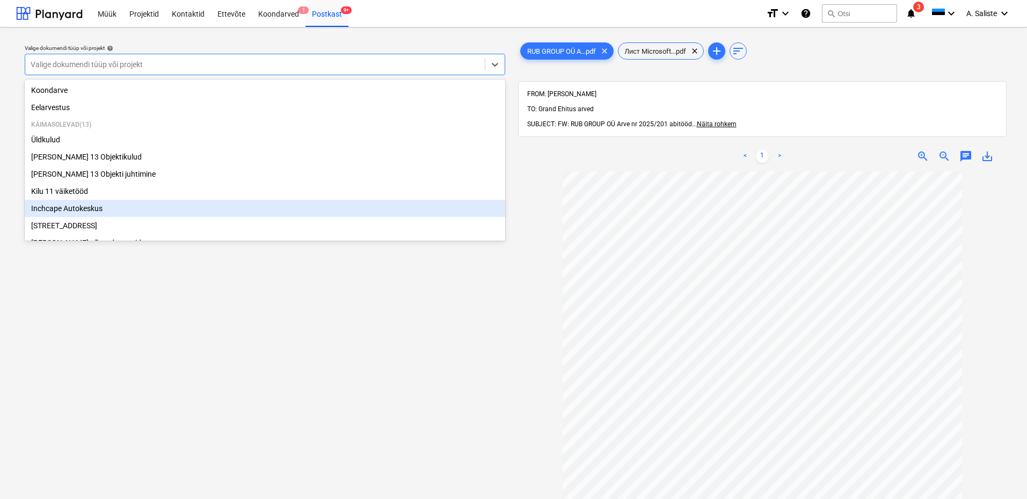
scroll to position [183, 0]
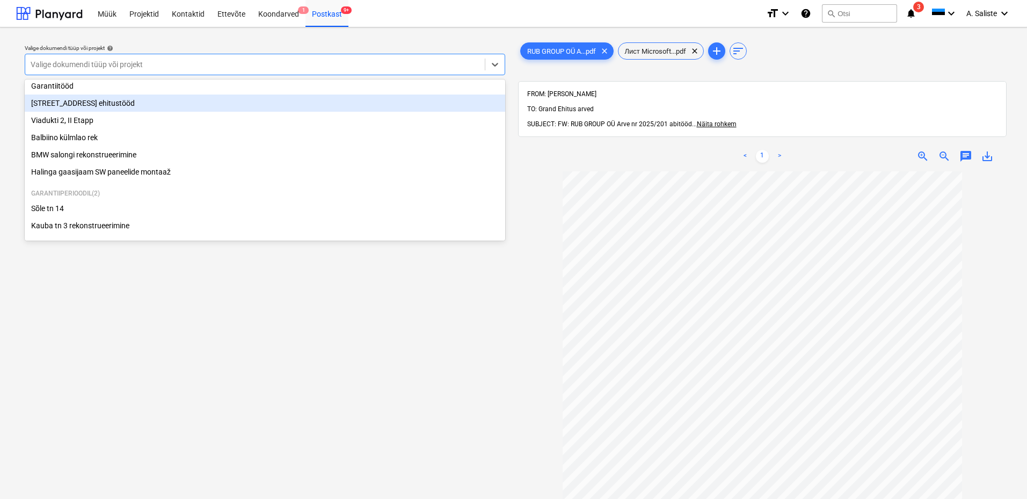
click at [107, 105] on div "[STREET_ADDRESS] ehitustööd" at bounding box center [265, 102] width 480 height 17
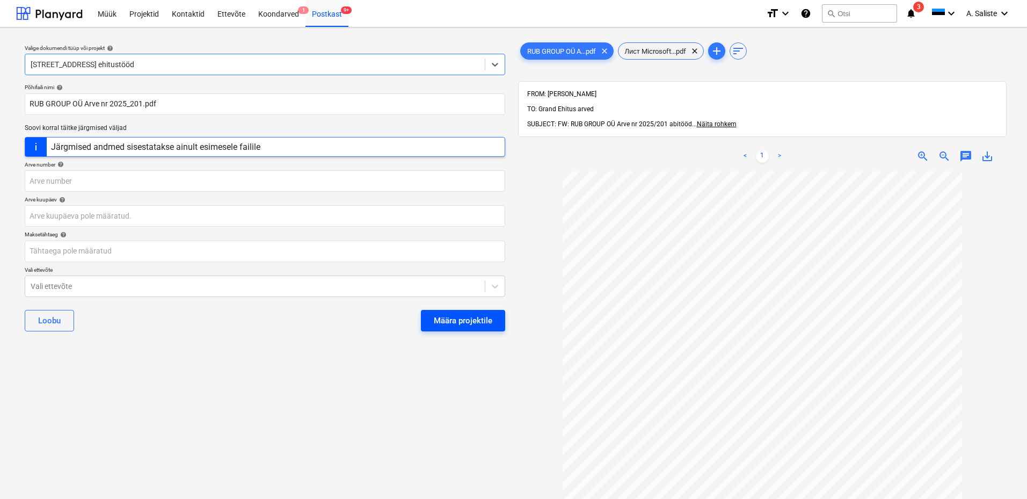
click at [446, 319] on div "Määra projektile" at bounding box center [463, 320] width 58 height 14
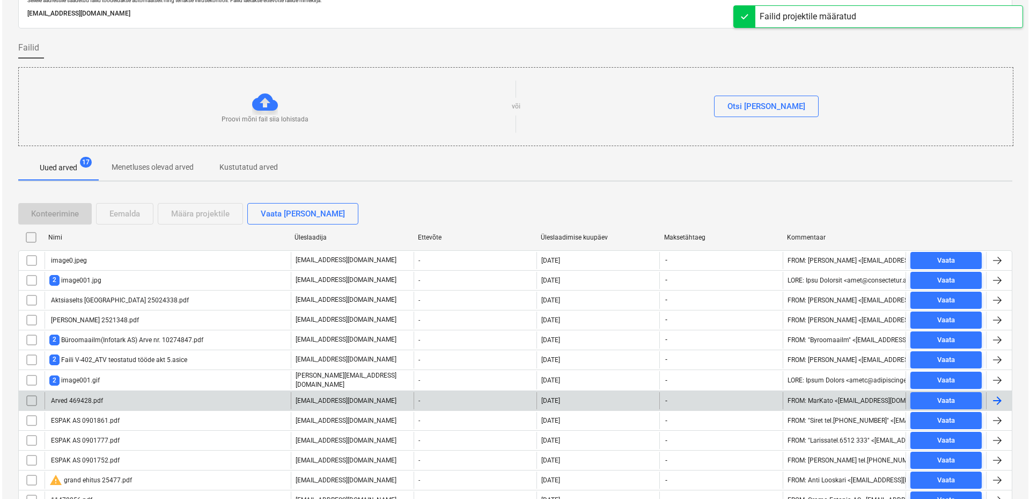
scroll to position [97, 0]
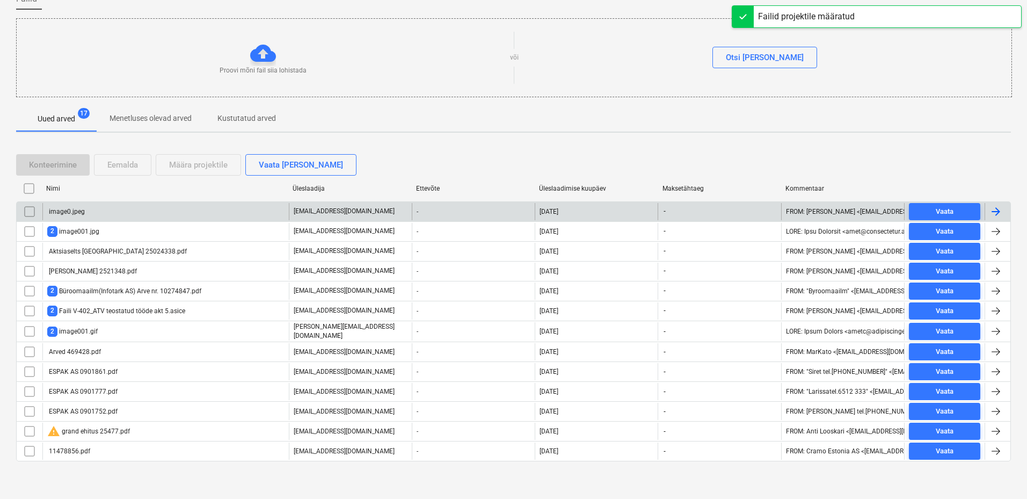
click at [28, 212] on input "checkbox" at bounding box center [29, 211] width 17 height 17
click at [133, 167] on div "Eemalda" at bounding box center [122, 165] width 31 height 14
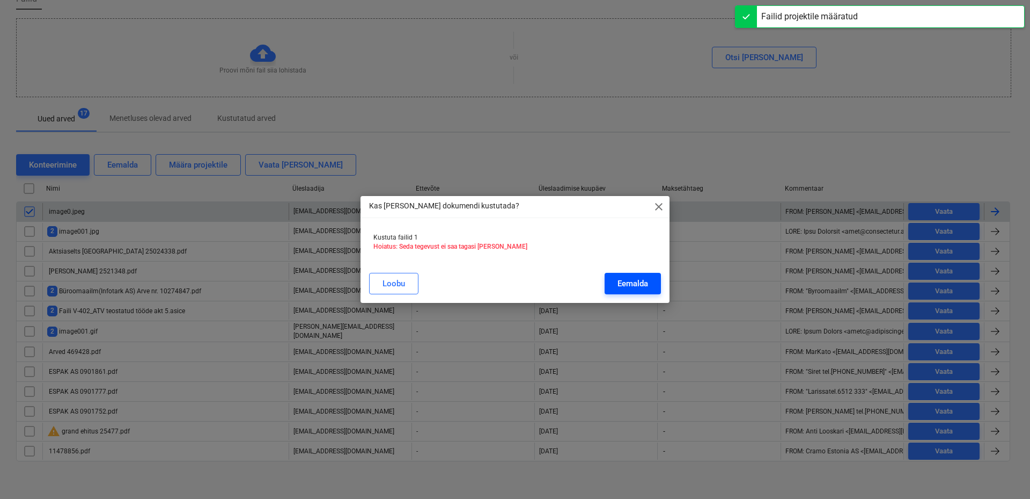
click at [630, 280] on div "Eemalda" at bounding box center [633, 283] width 31 height 14
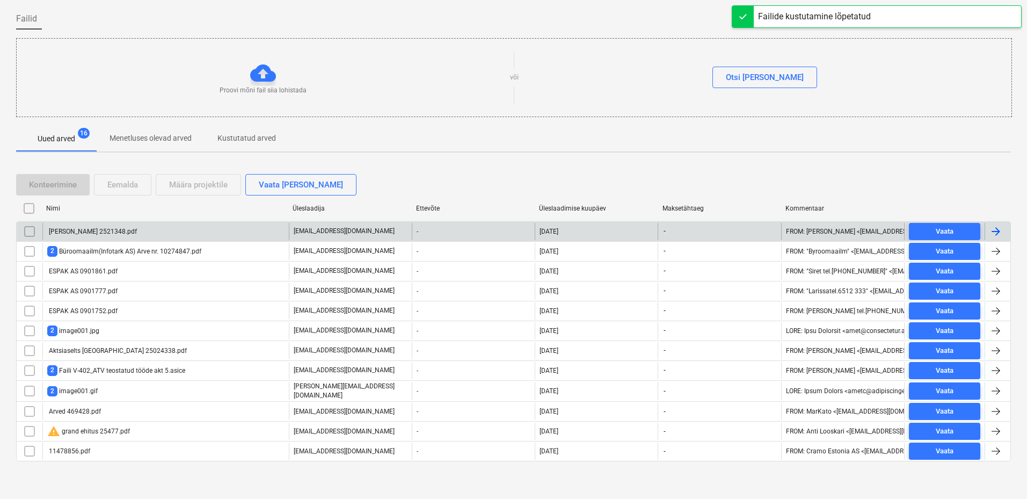
click at [92, 234] on div "[PERSON_NAME] 2521348.pdf" at bounding box center [92, 232] width 90 height 8
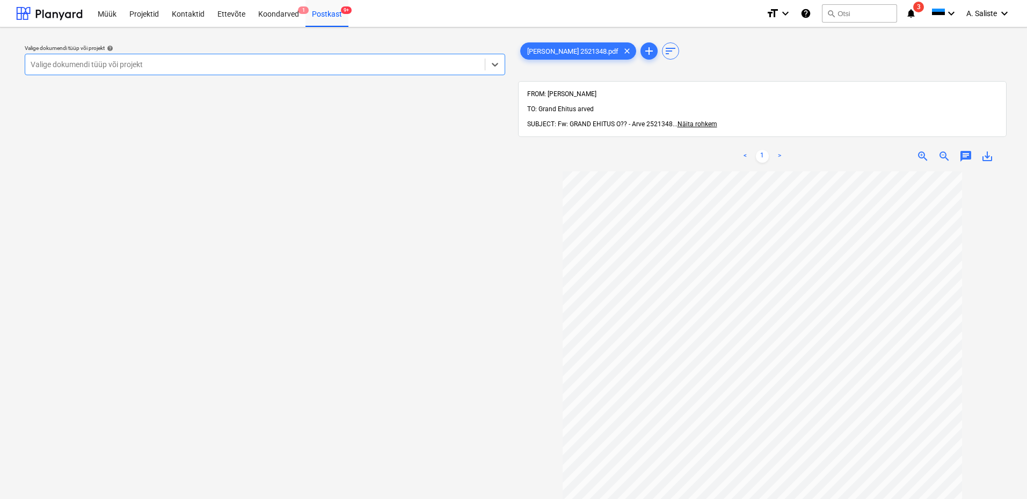
click at [429, 68] on div at bounding box center [255, 64] width 449 height 11
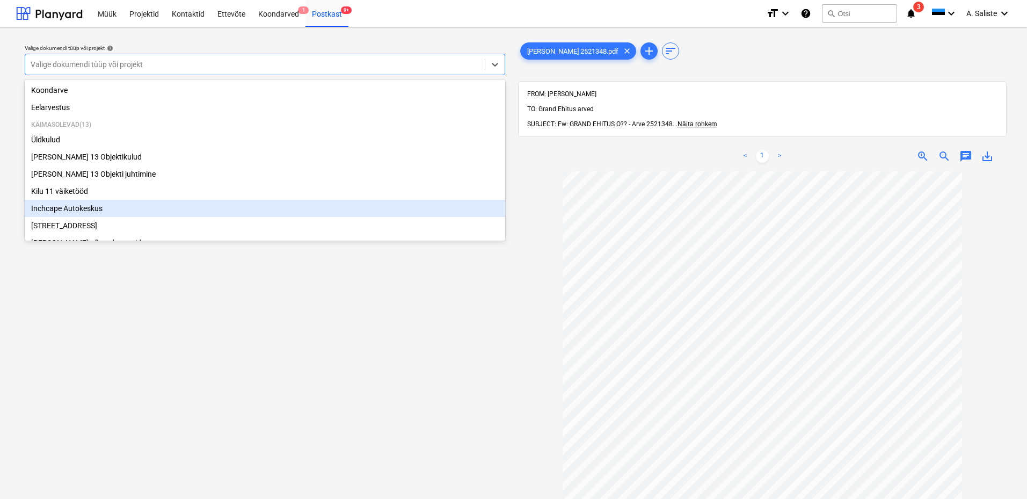
click at [92, 209] on div "Inchcape Autokeskus" at bounding box center [265, 208] width 480 height 17
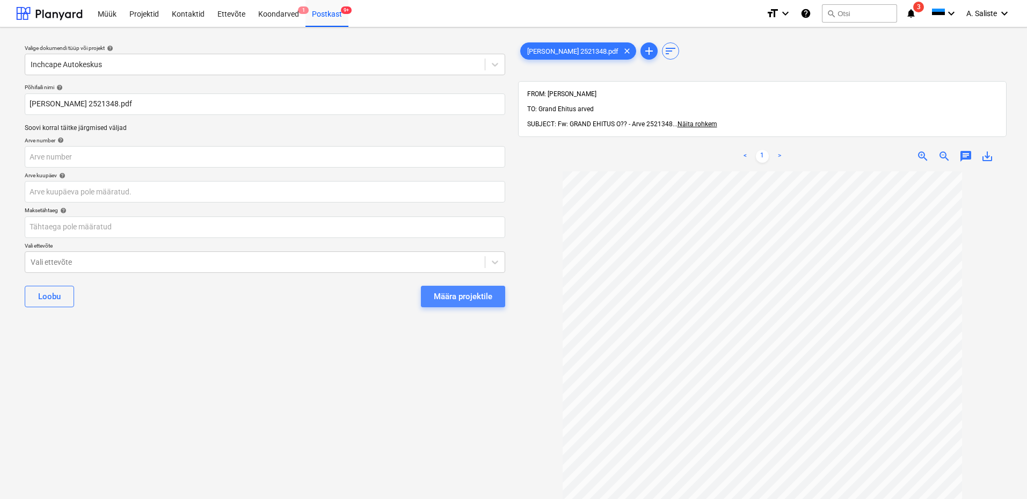
click at [459, 294] on div "Määra projektile" at bounding box center [463, 296] width 58 height 14
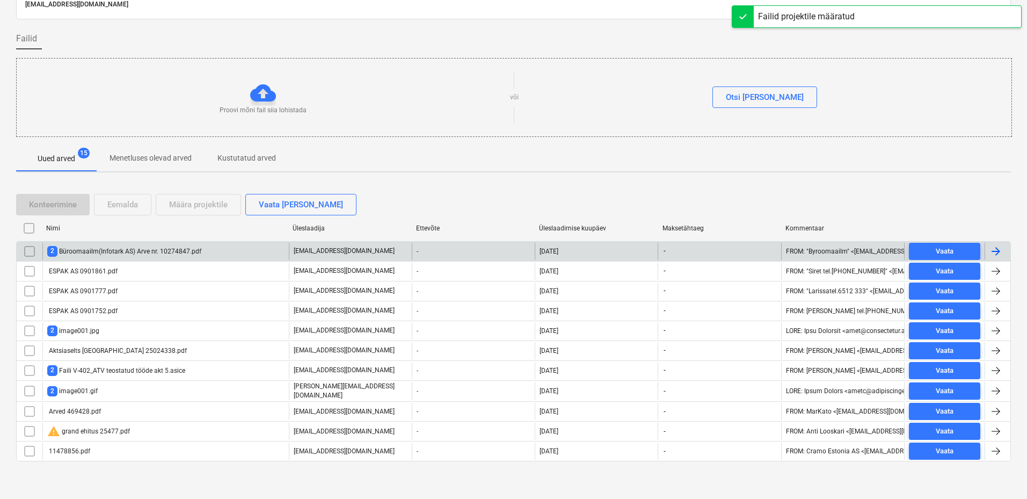
click at [137, 252] on div "2 Büroomaailm(Infotark AS) Arve nr. 10274847.pdf" at bounding box center [124, 251] width 154 height 10
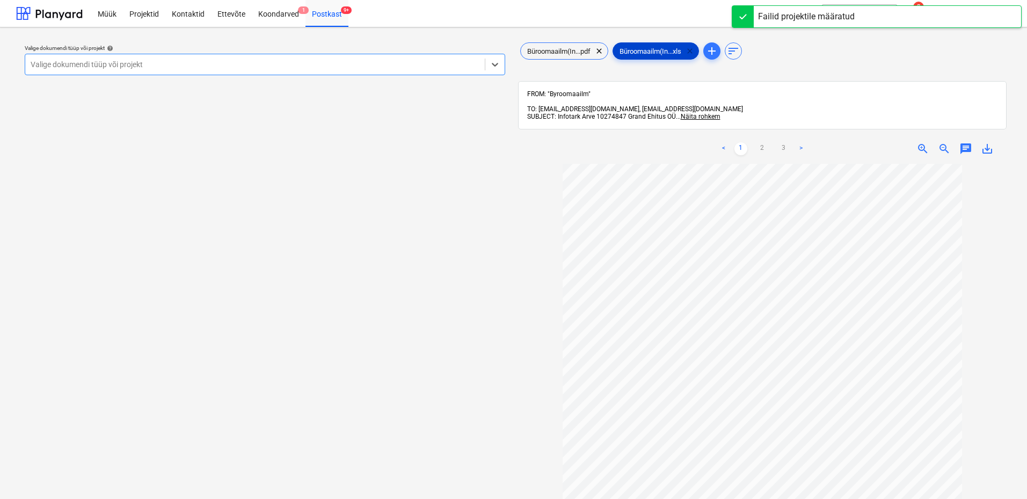
click at [696, 50] on span "clear" at bounding box center [689, 51] width 13 height 13
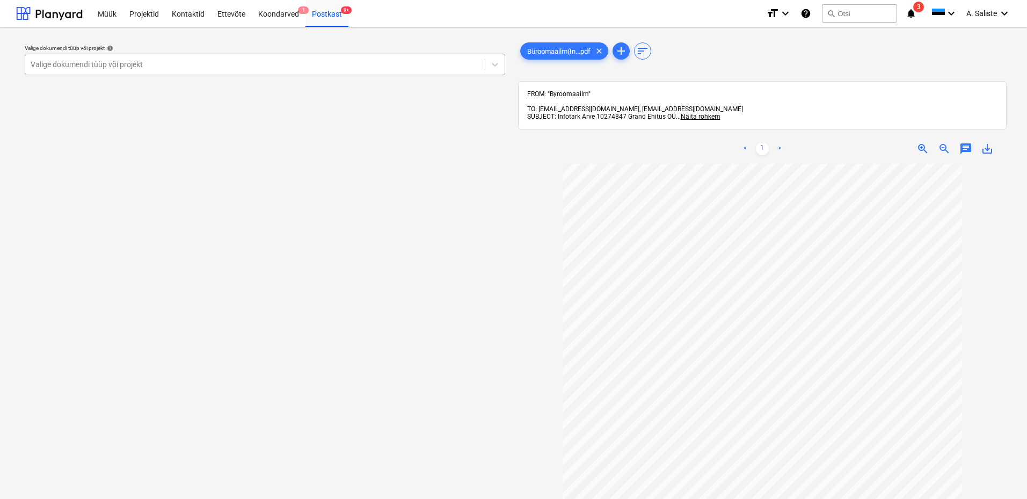
click at [446, 66] on div at bounding box center [255, 64] width 449 height 11
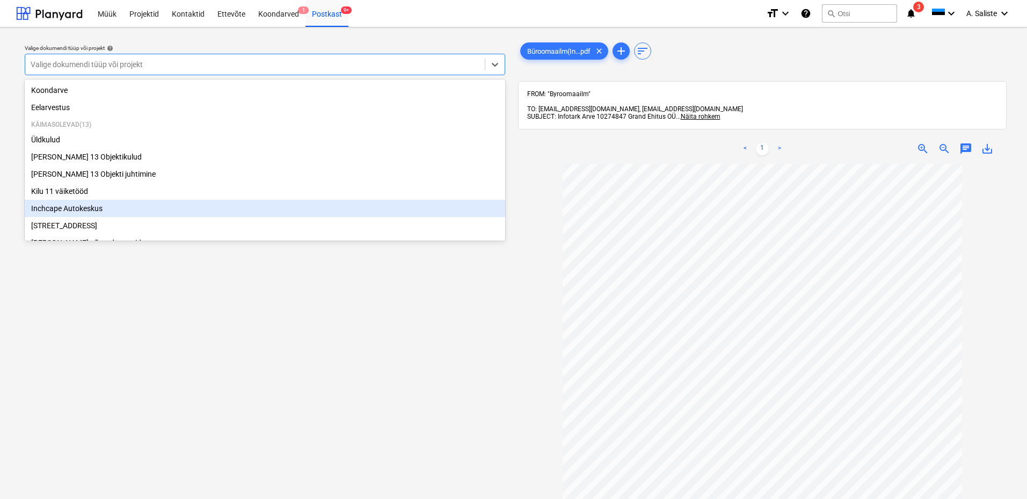
click at [69, 208] on div "Inchcape Autokeskus" at bounding box center [265, 208] width 480 height 17
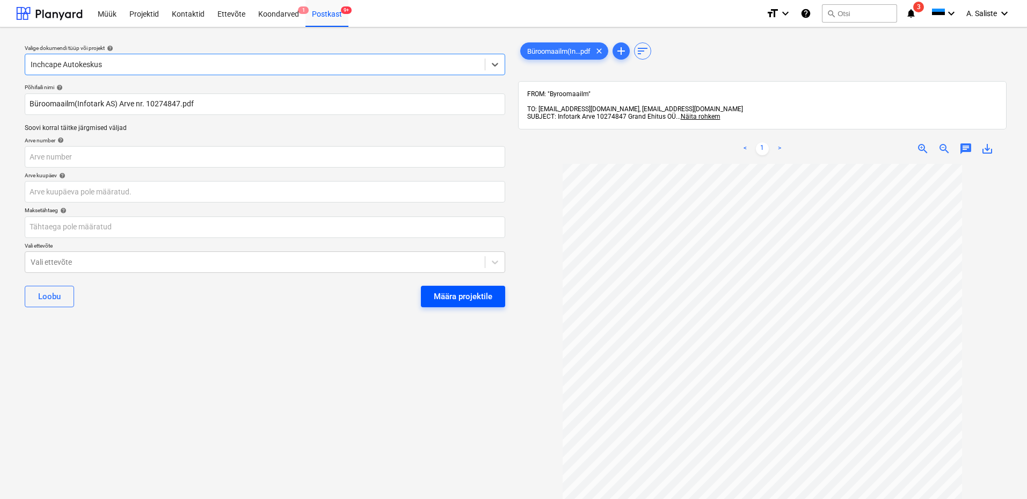
click at [438, 289] on div "Määra projektile" at bounding box center [463, 296] width 58 height 14
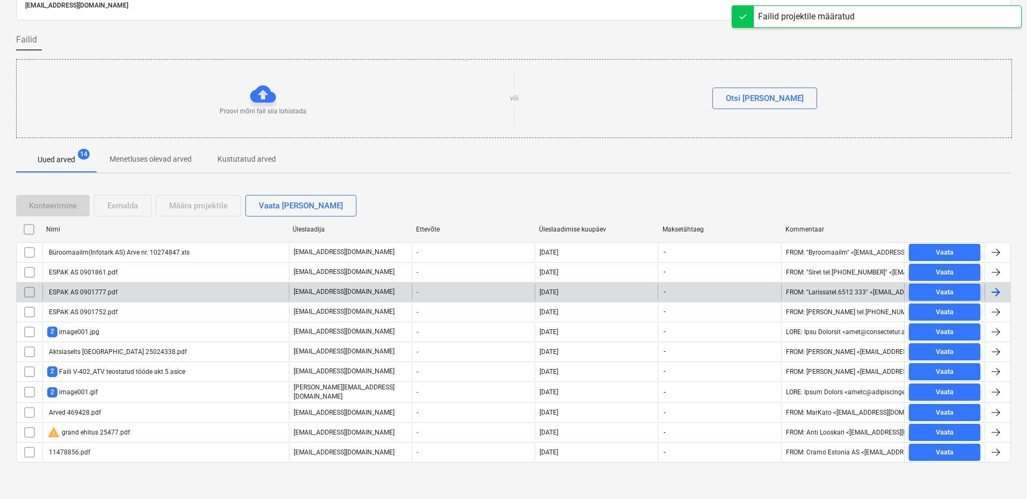
scroll to position [57, 0]
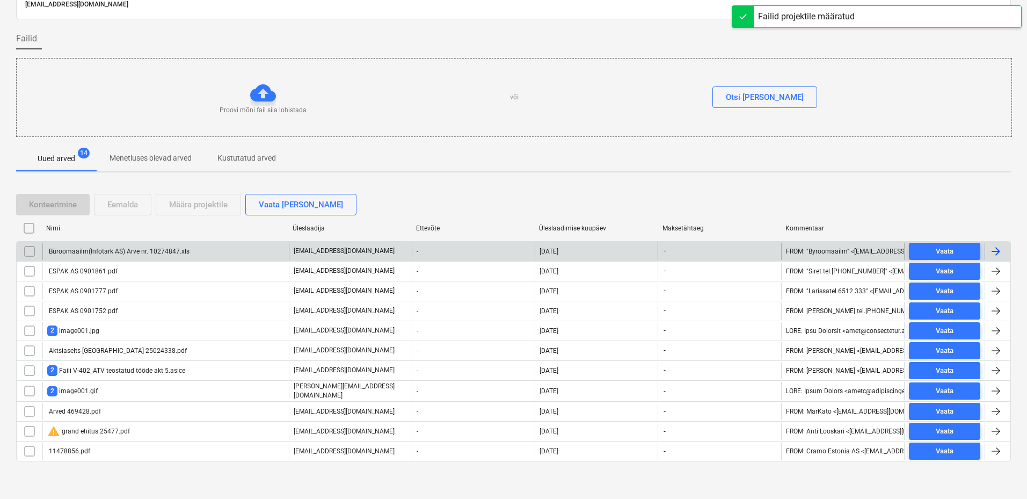
click at [28, 248] on input "checkbox" at bounding box center [29, 251] width 17 height 17
click at [135, 206] on div "Eemalda" at bounding box center [122, 204] width 31 height 14
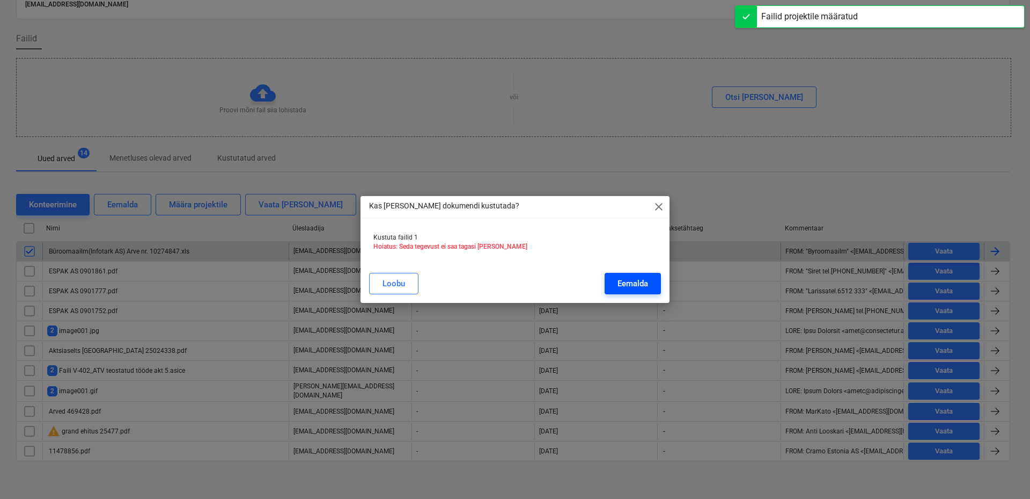
click at [650, 281] on button "Eemalda" at bounding box center [633, 283] width 56 height 21
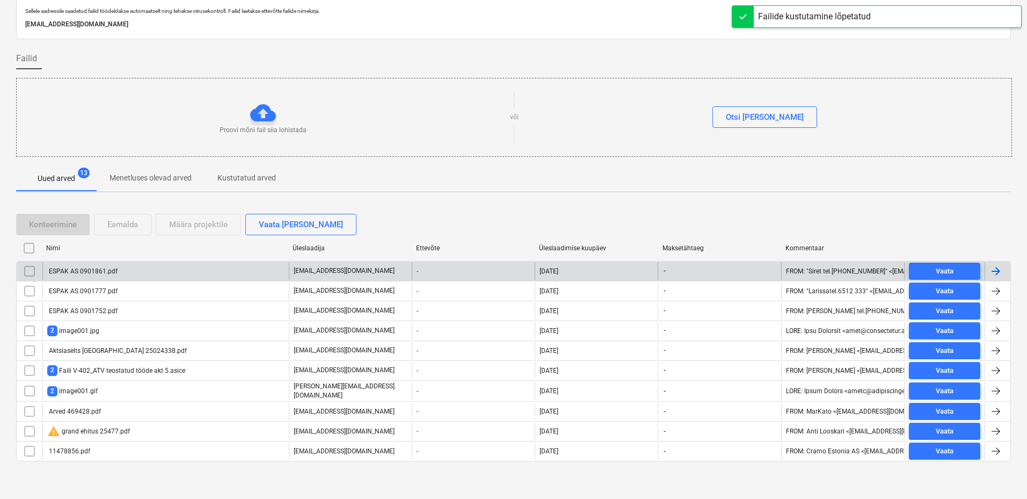
click at [119, 273] on div "ESPAK AS 0901861.pdf" at bounding box center [165, 270] width 246 height 17
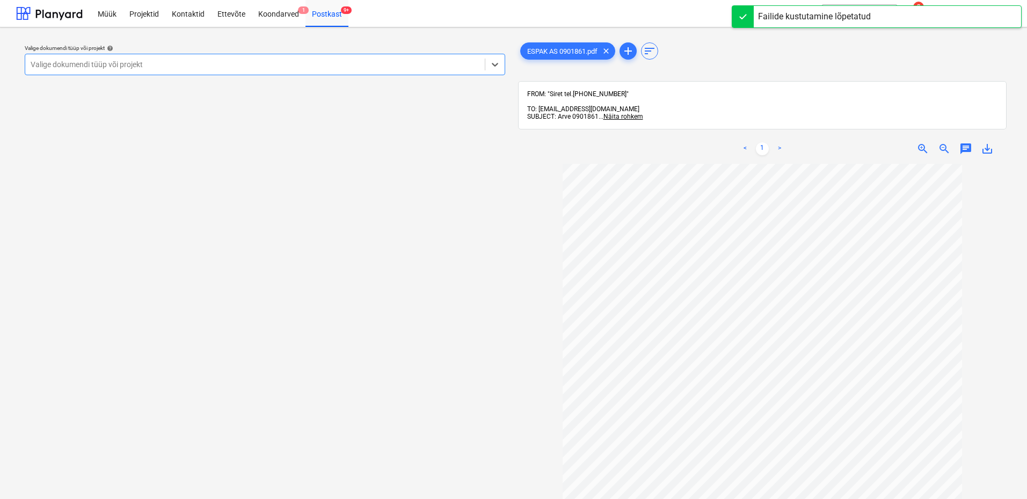
drag, startPoint x: 442, startPoint y: 65, endPoint x: 402, endPoint y: 75, distance: 40.9
click at [442, 65] on div at bounding box center [255, 64] width 449 height 11
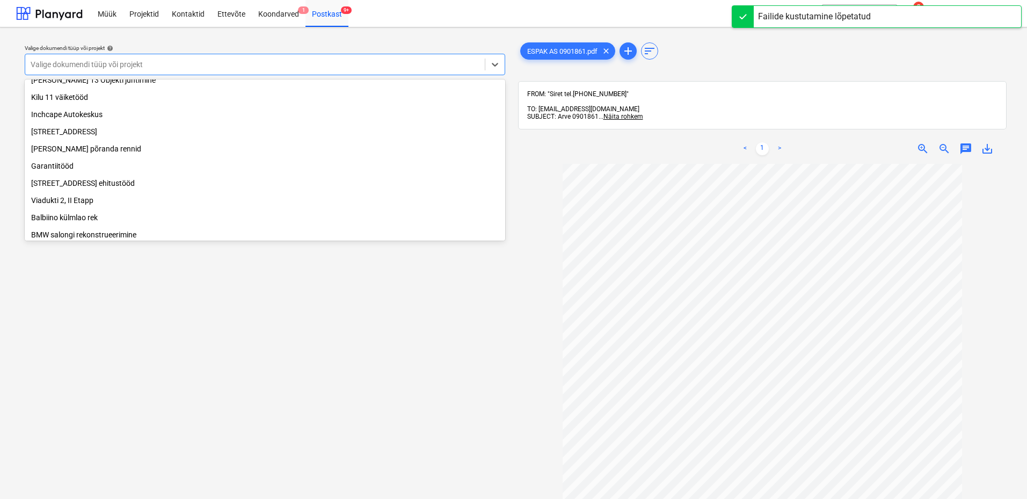
scroll to position [183, 0]
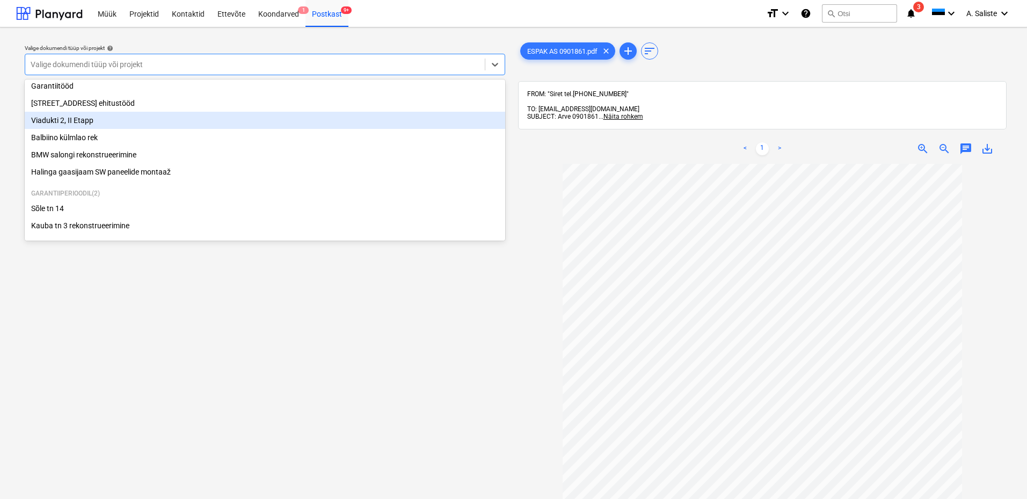
click at [119, 120] on div "Viadukti 2, II Etapp" at bounding box center [265, 120] width 480 height 17
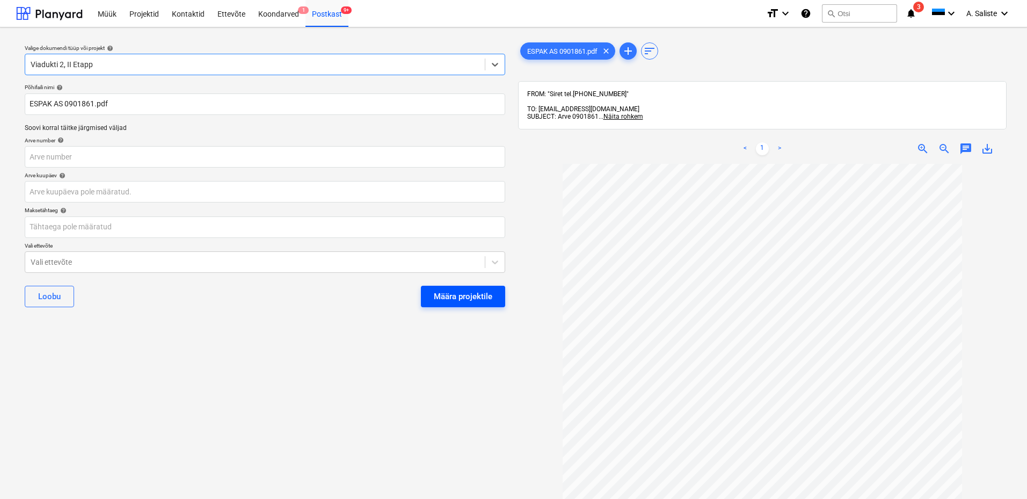
click at [456, 299] on div "Määra projektile" at bounding box center [463, 296] width 58 height 14
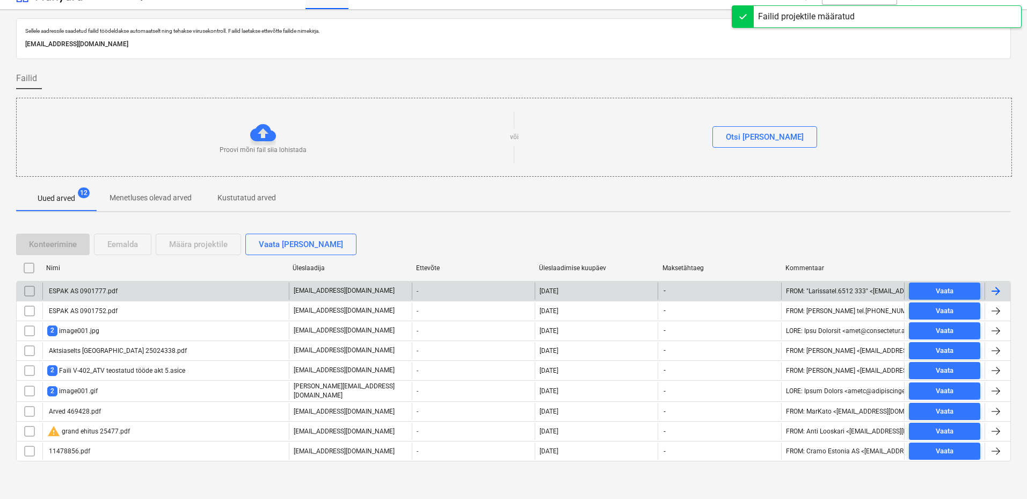
click at [99, 289] on div "ESPAK AS 0901777.pdf" at bounding box center [82, 291] width 70 height 8
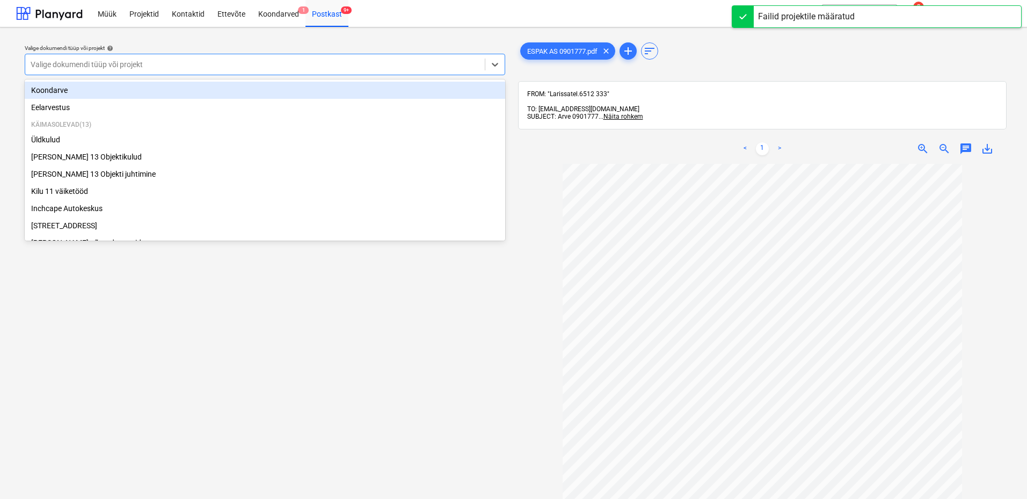
click at [428, 62] on div at bounding box center [255, 64] width 449 height 11
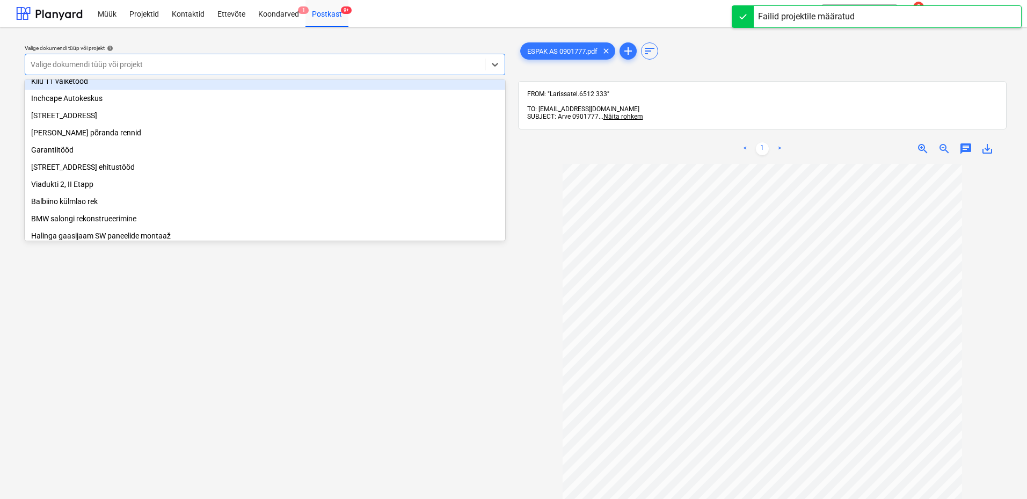
scroll to position [183, 0]
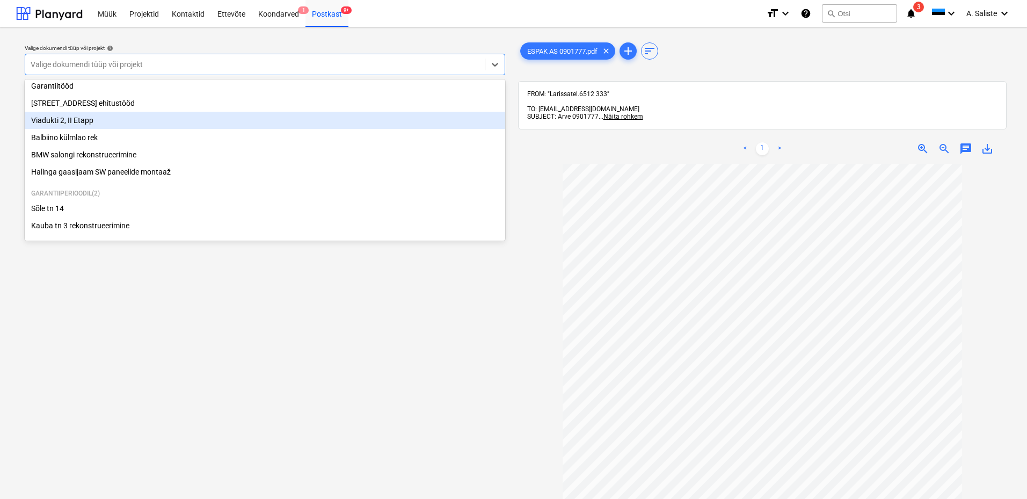
click at [70, 120] on div "Viadukti 2, II Etapp" at bounding box center [265, 120] width 480 height 17
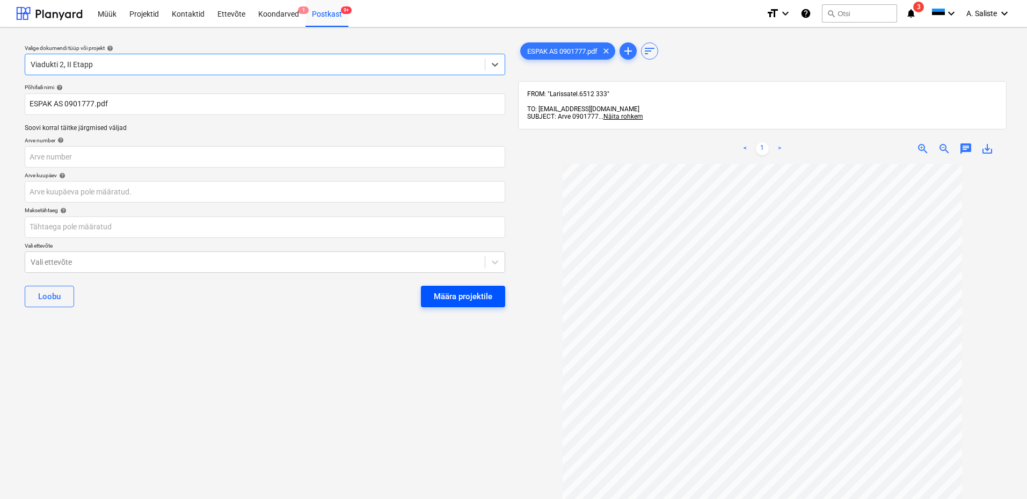
click at [441, 295] on div "Määra projektile" at bounding box center [463, 296] width 58 height 14
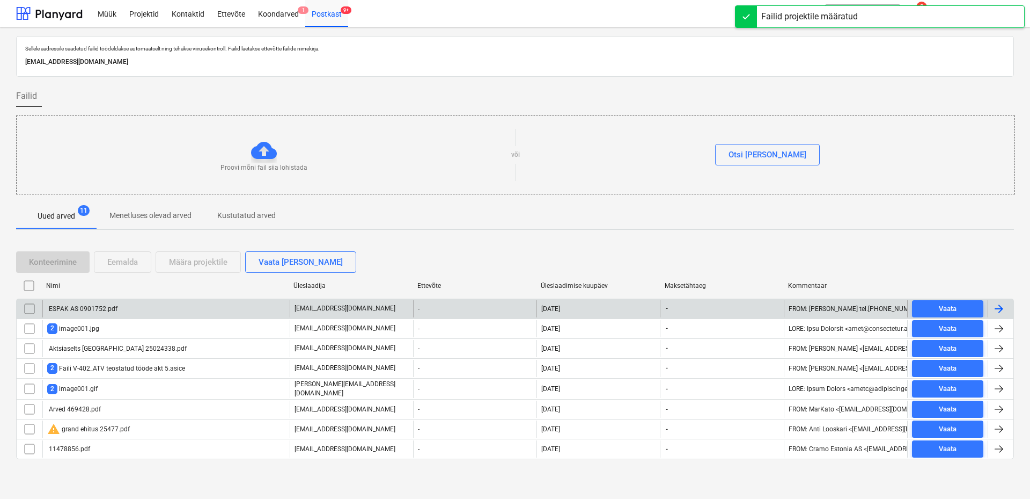
click at [106, 306] on div "ESPAK AS 0901752.pdf" at bounding box center [82, 309] width 70 height 8
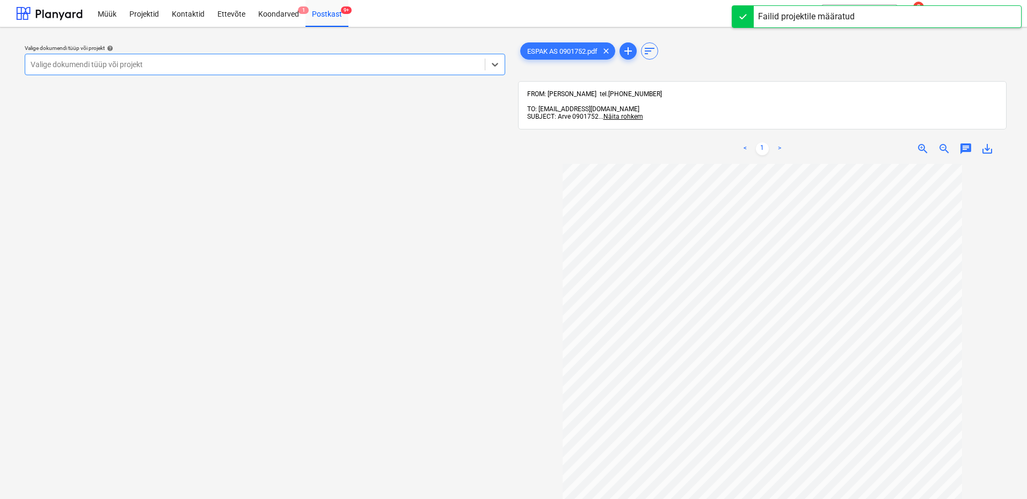
click at [370, 62] on div at bounding box center [255, 64] width 449 height 11
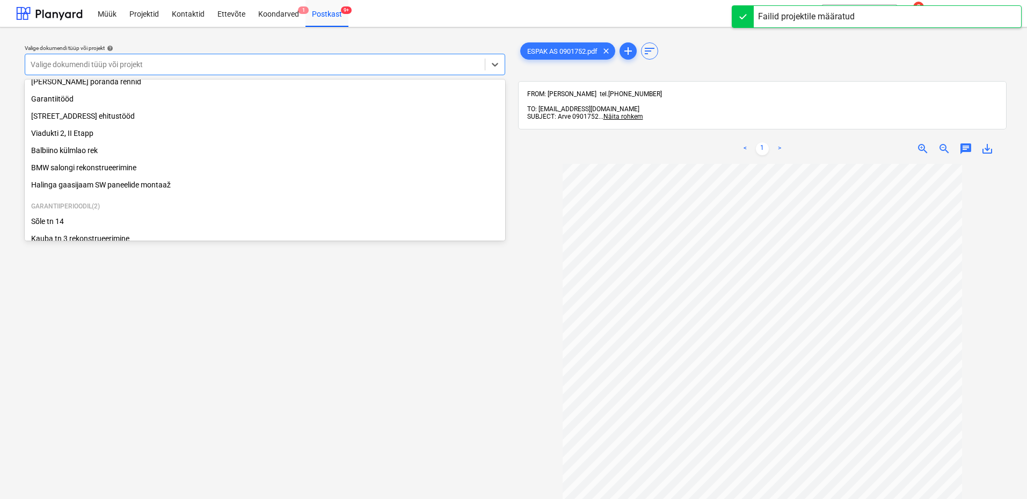
scroll to position [183, 0]
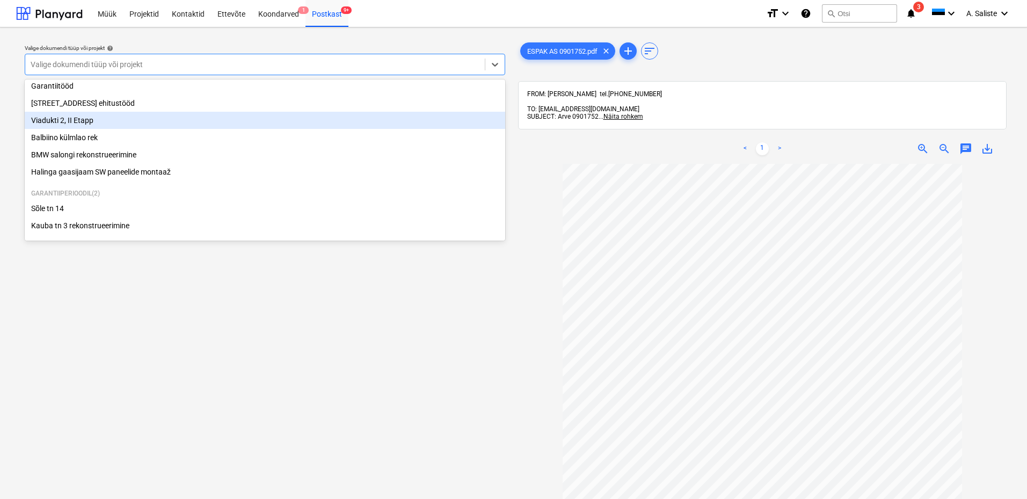
click at [79, 121] on div "Viadukti 2, II Etapp" at bounding box center [265, 120] width 480 height 17
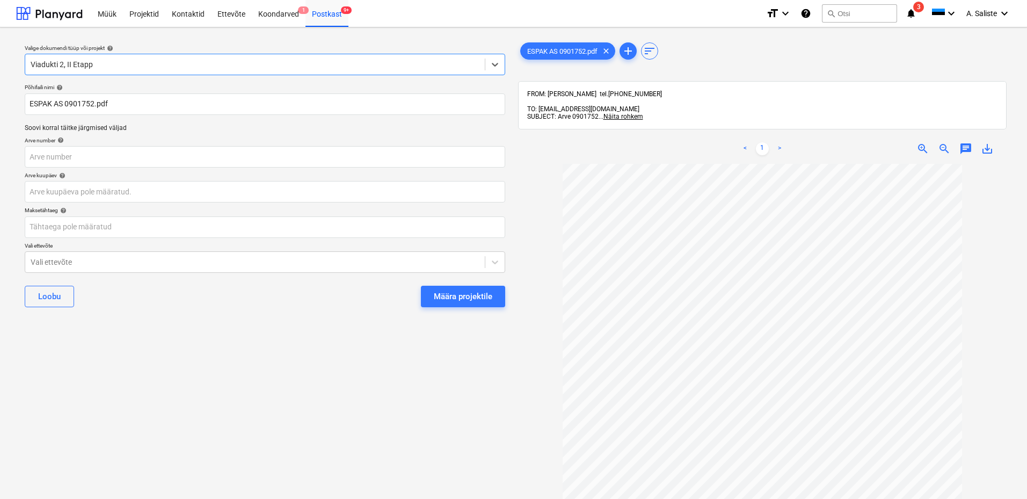
click at [446, 294] on div "Määra projektile" at bounding box center [463, 296] width 58 height 14
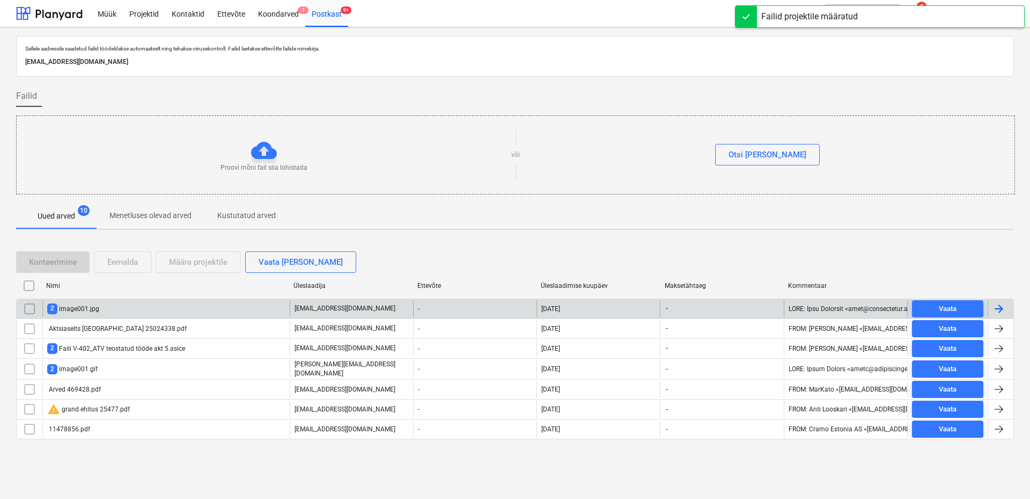
click at [106, 307] on div "2 image001.jpg" at bounding box center [165, 308] width 247 height 17
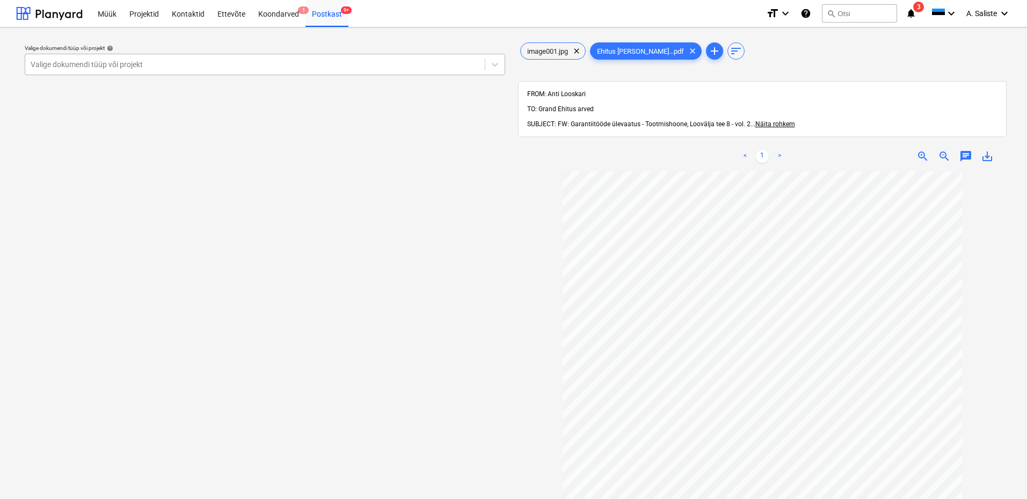
click at [214, 59] on div at bounding box center [255, 64] width 449 height 11
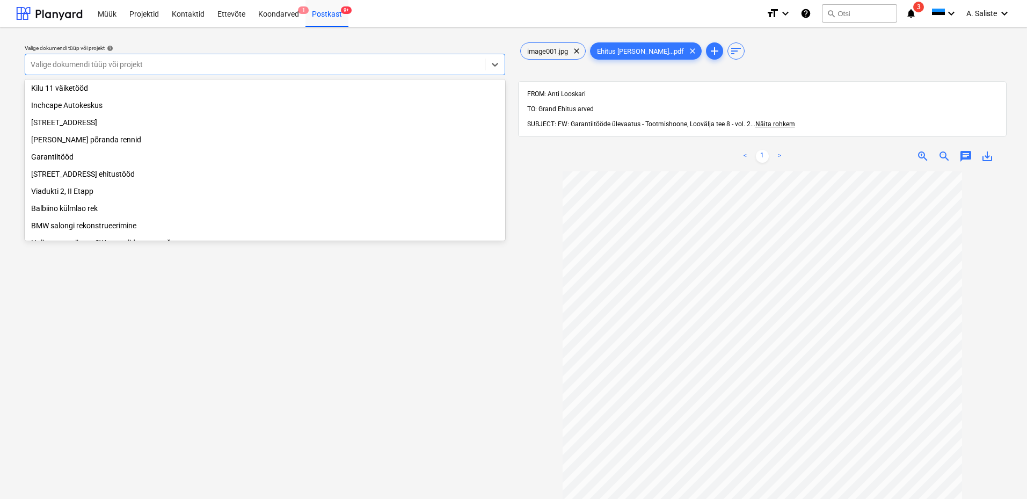
scroll to position [107, 0]
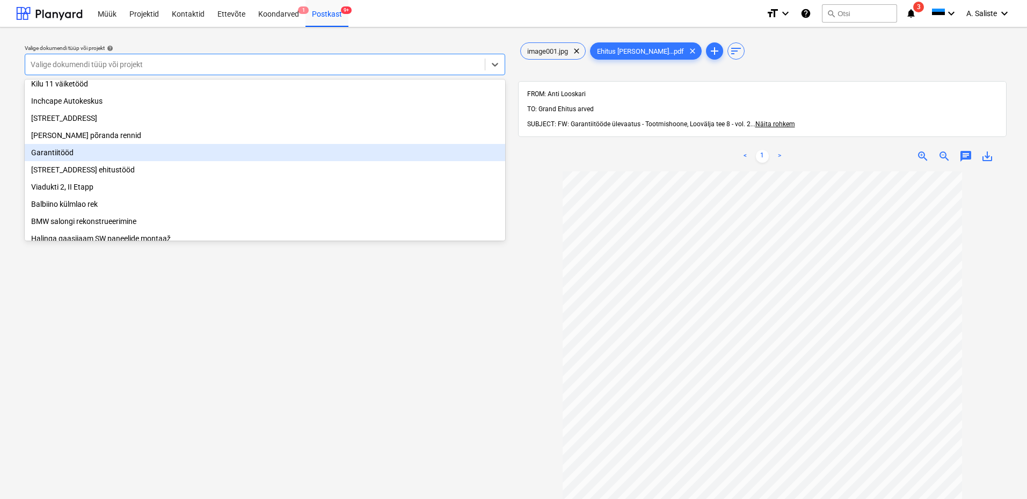
click at [66, 161] on div "Garantiitööd" at bounding box center [265, 152] width 480 height 17
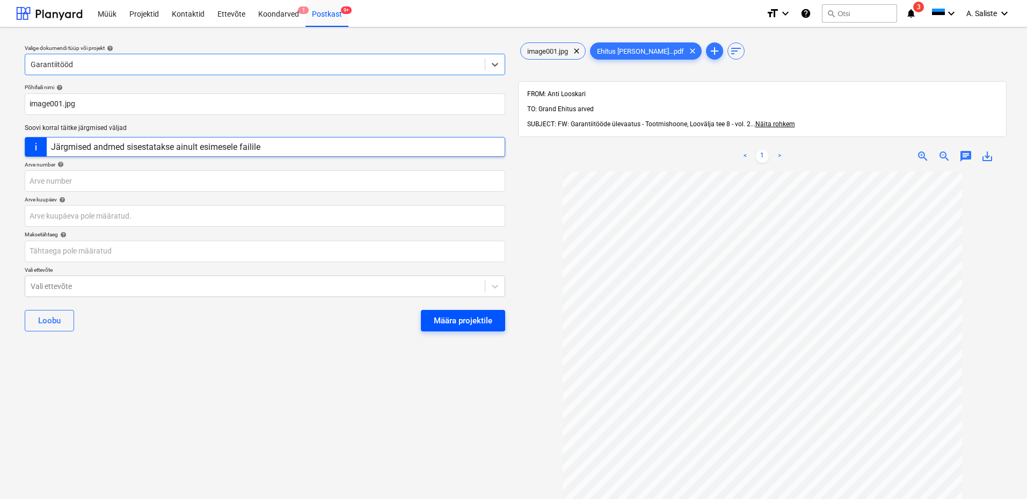
click at [440, 321] on div "Määra projektile" at bounding box center [463, 320] width 58 height 14
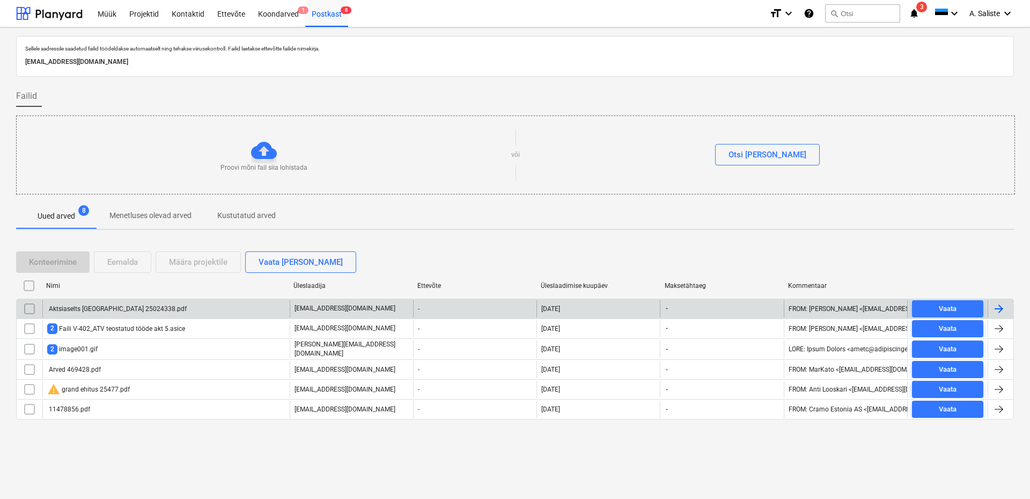
click at [94, 304] on div "Aktsiaselts [GEOGRAPHIC_DATA] 25024338.pdf" at bounding box center [165, 308] width 247 height 17
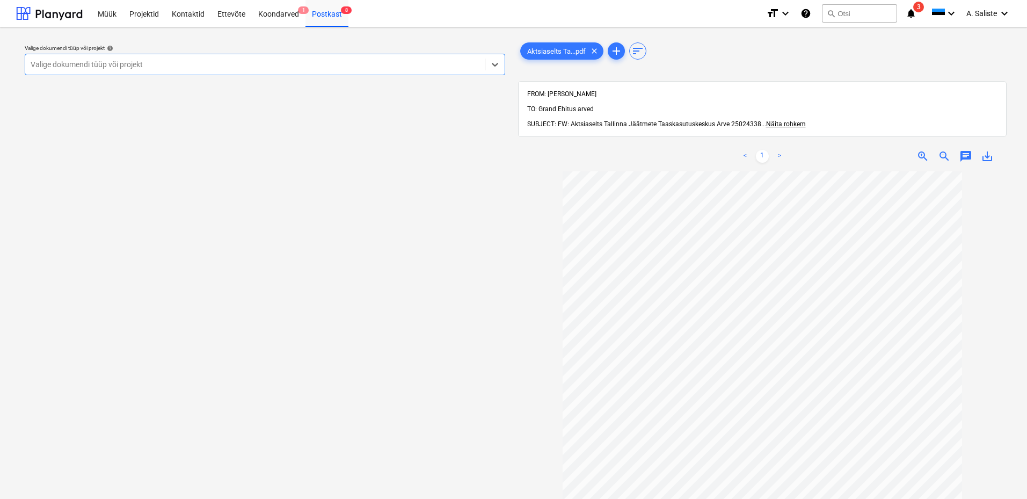
drag, startPoint x: 408, startPoint y: 62, endPoint x: 398, endPoint y: 63, distance: 10.3
click at [404, 62] on div at bounding box center [255, 64] width 449 height 11
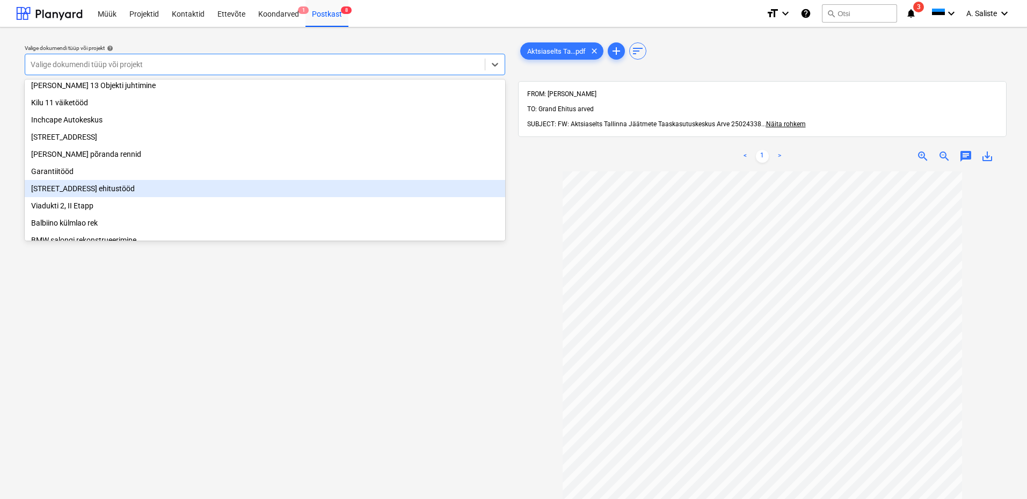
scroll to position [107, 0]
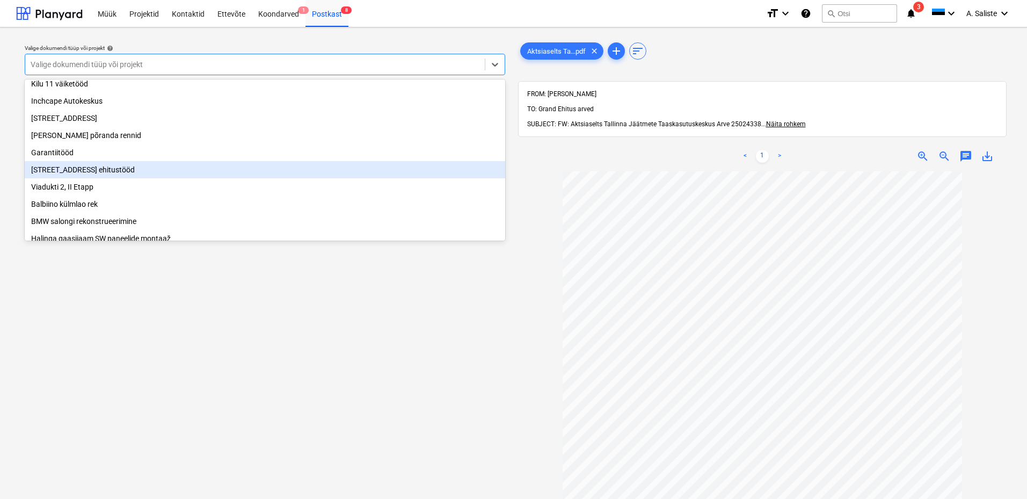
click at [58, 178] on div "[STREET_ADDRESS] ehitustööd" at bounding box center [265, 169] width 480 height 17
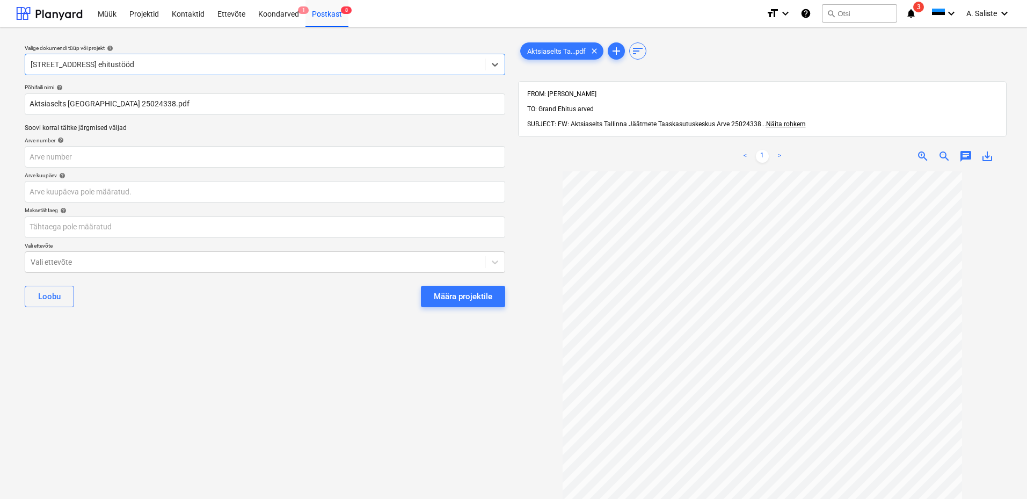
click at [465, 293] on div "Määra projektile" at bounding box center [463, 296] width 58 height 14
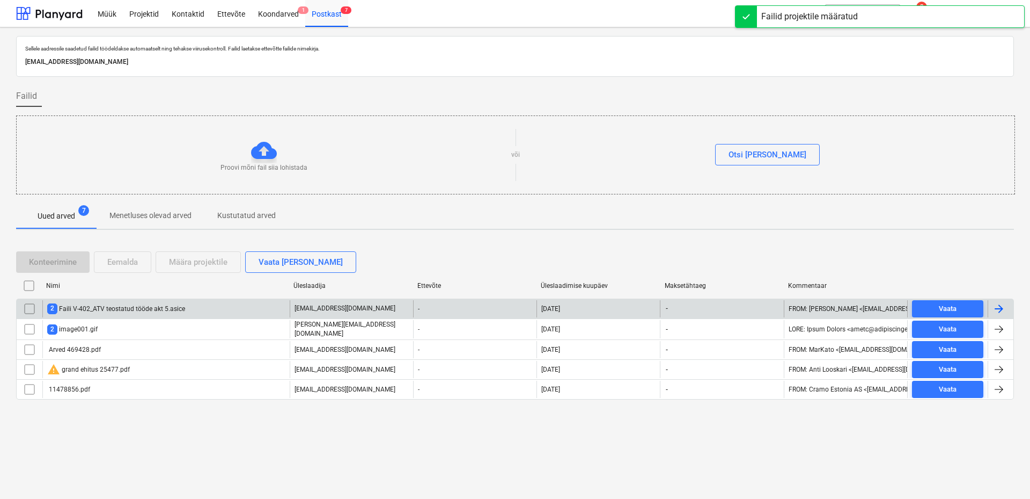
click at [64, 307] on div "2 Faili V-402_ATV teostatud tööde akt 5.asice" at bounding box center [116, 308] width 138 height 10
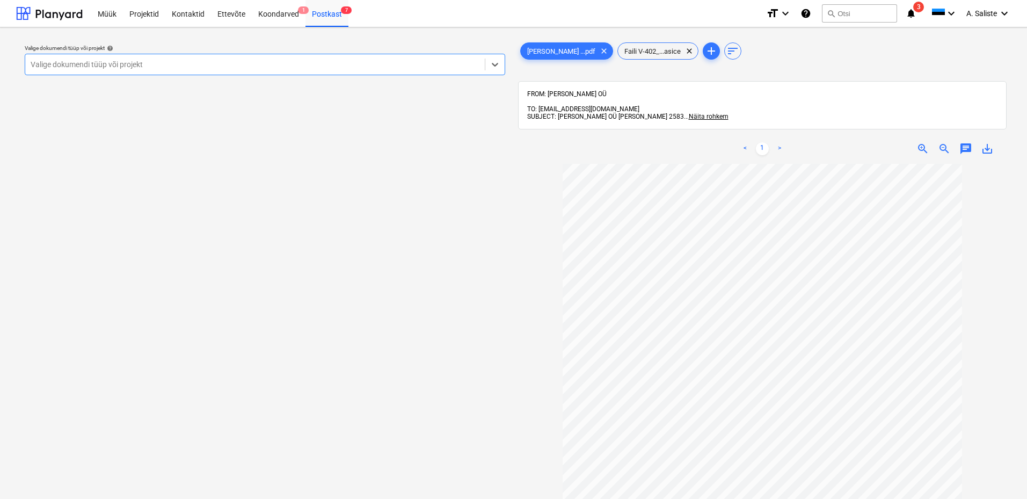
click at [433, 61] on div at bounding box center [255, 64] width 449 height 11
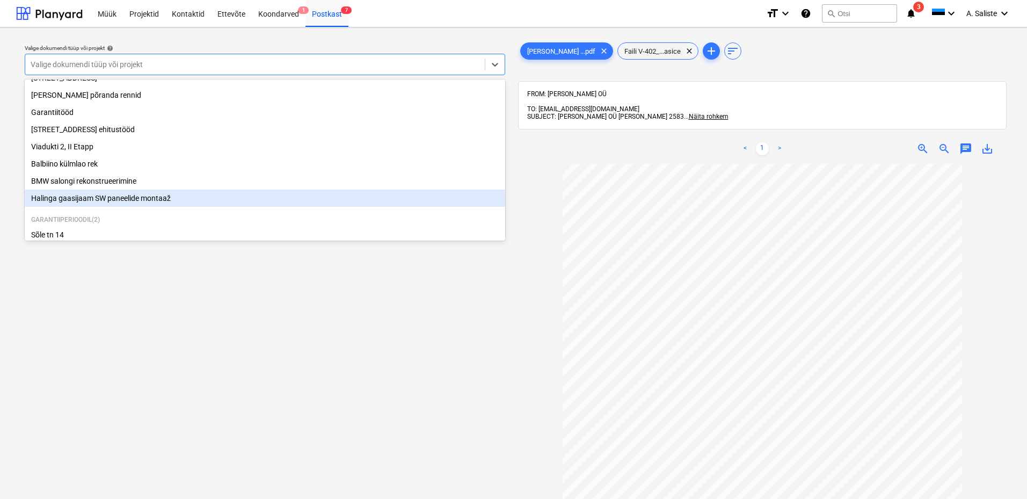
scroll to position [161, 0]
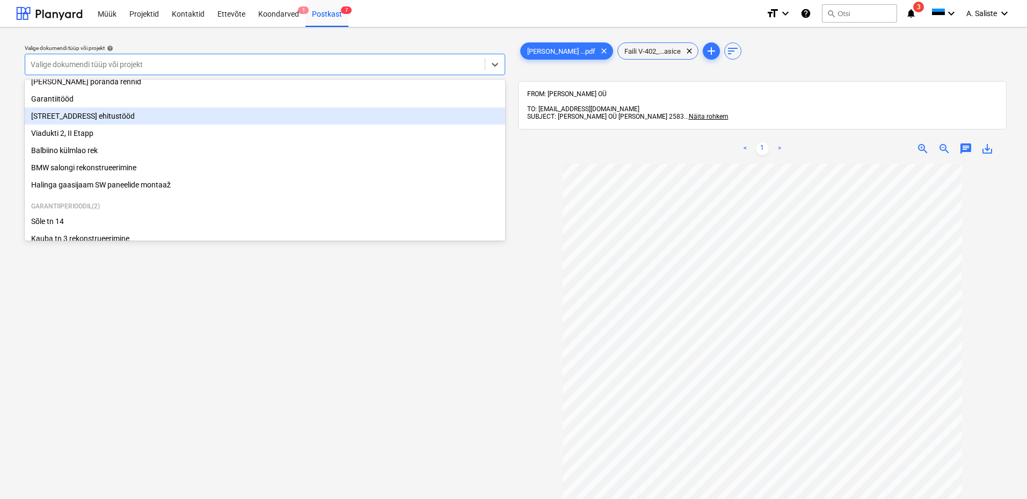
click at [89, 121] on div "[STREET_ADDRESS] ehitustööd" at bounding box center [265, 115] width 480 height 17
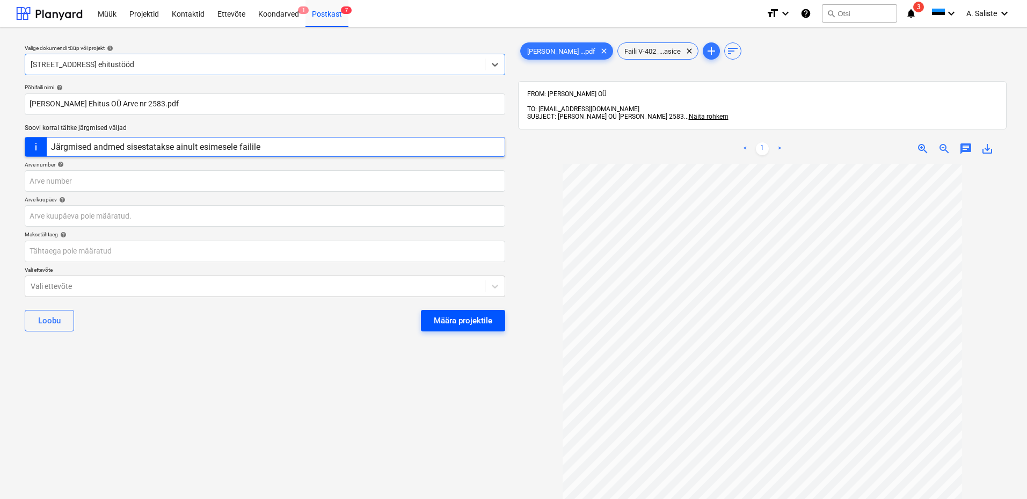
click at [474, 324] on div "Määra projektile" at bounding box center [463, 320] width 58 height 14
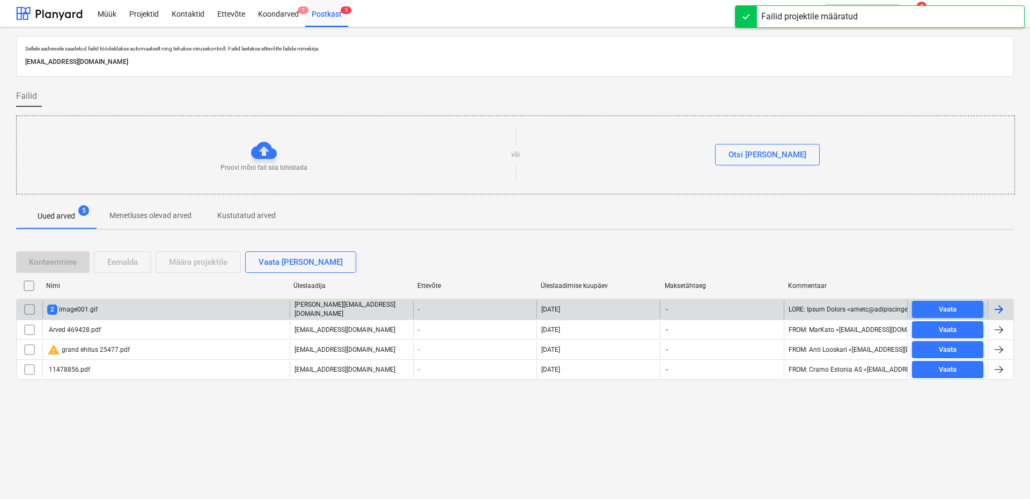
click at [80, 309] on div "2 image001.gif" at bounding box center [72, 309] width 50 height 10
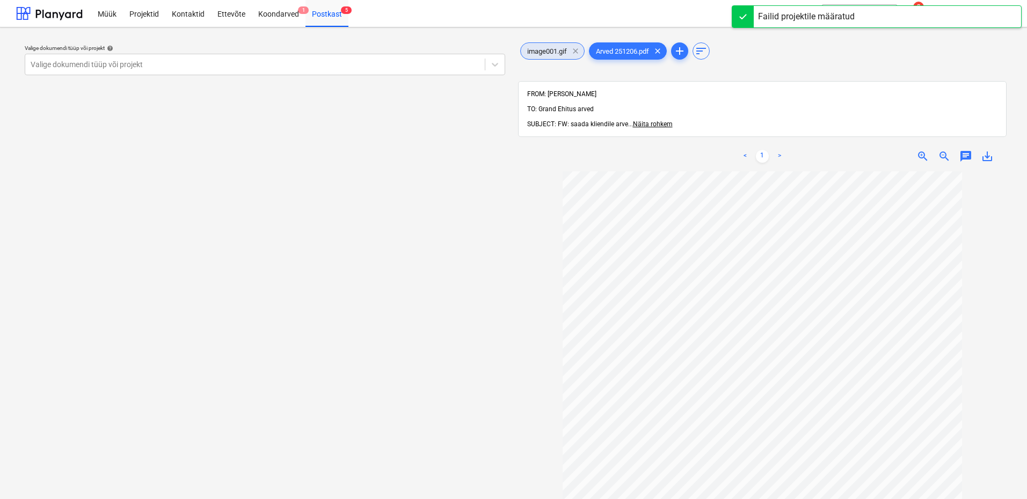
click at [575, 54] on span "clear" at bounding box center [575, 51] width 13 height 13
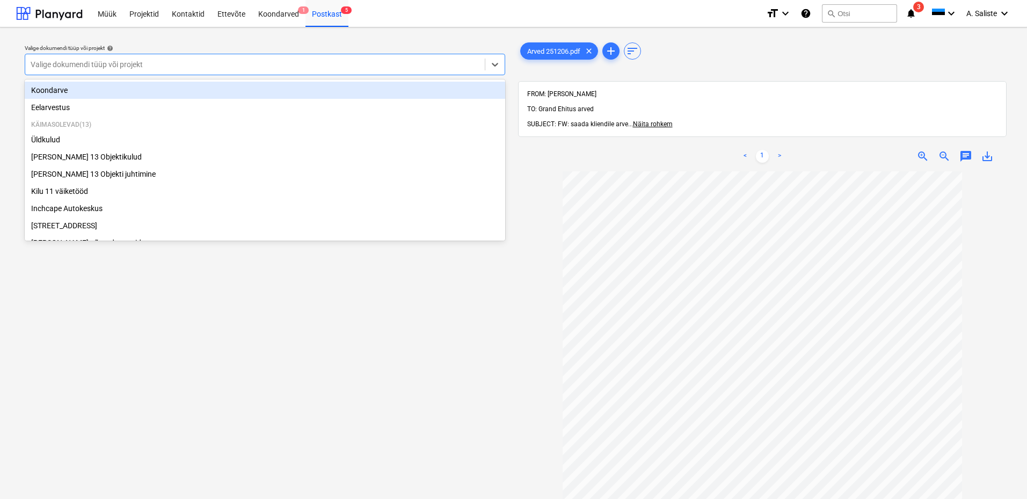
click at [437, 63] on div at bounding box center [255, 64] width 449 height 11
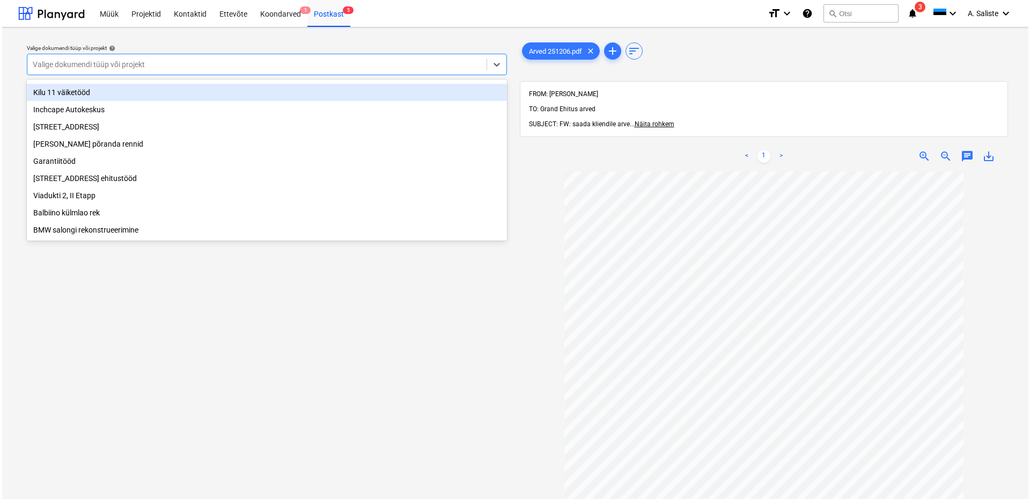
scroll to position [107, 0]
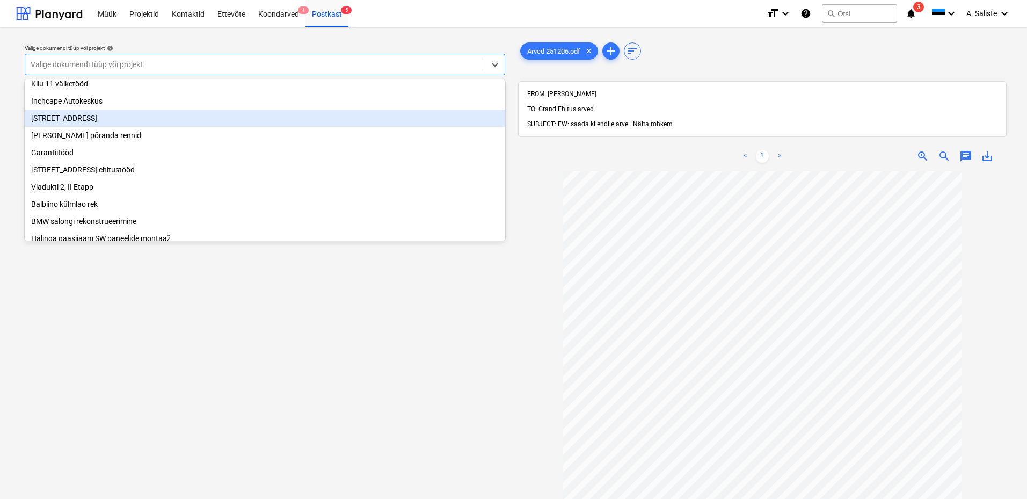
click at [78, 120] on div "[STREET_ADDRESS]" at bounding box center [265, 117] width 480 height 17
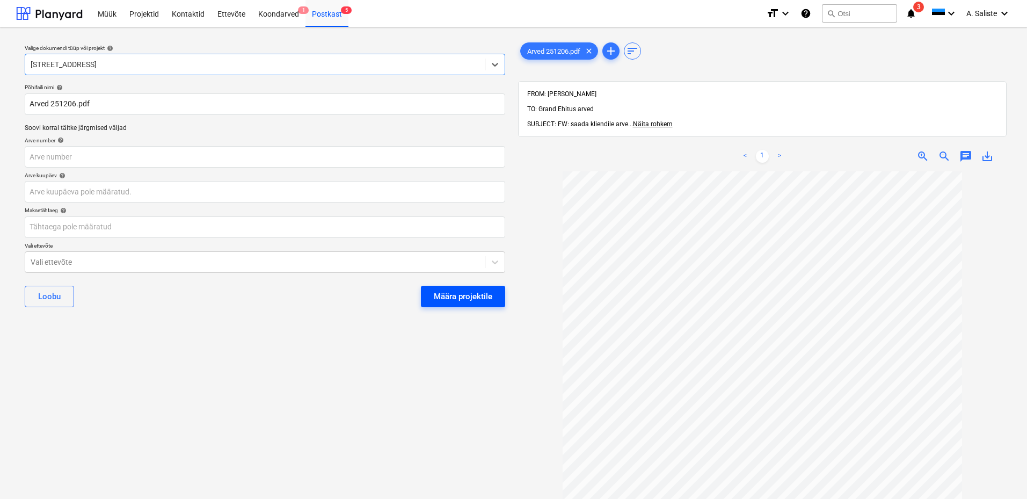
click at [458, 300] on div "Määra projektile" at bounding box center [463, 296] width 58 height 14
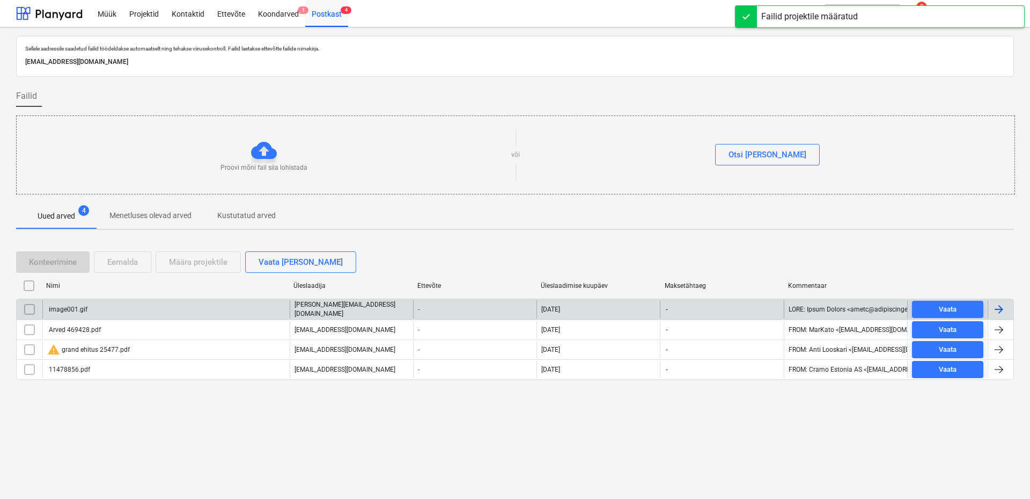
click at [35, 310] on input "checkbox" at bounding box center [29, 309] width 17 height 17
click at [143, 261] on button "Eemalda" at bounding box center [122, 261] width 57 height 21
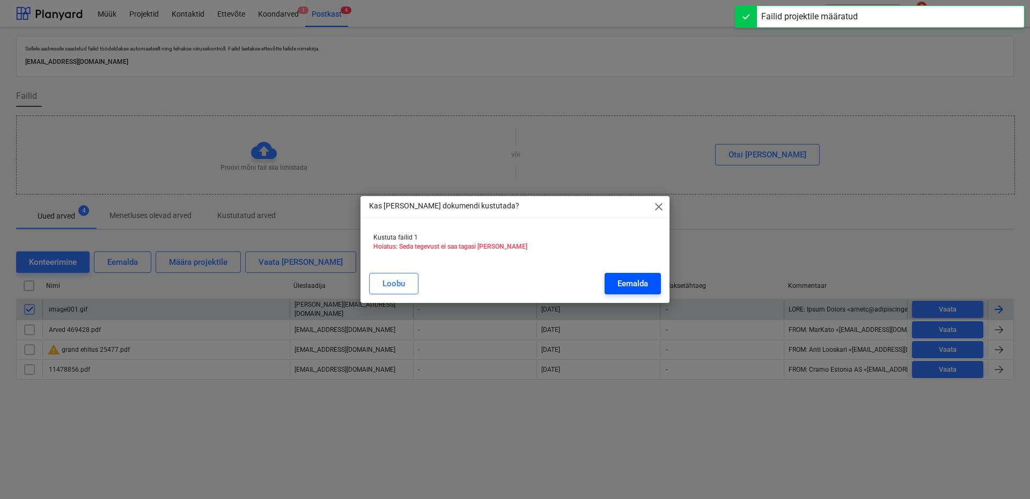
click at [643, 284] on div "Eemalda" at bounding box center [633, 283] width 31 height 14
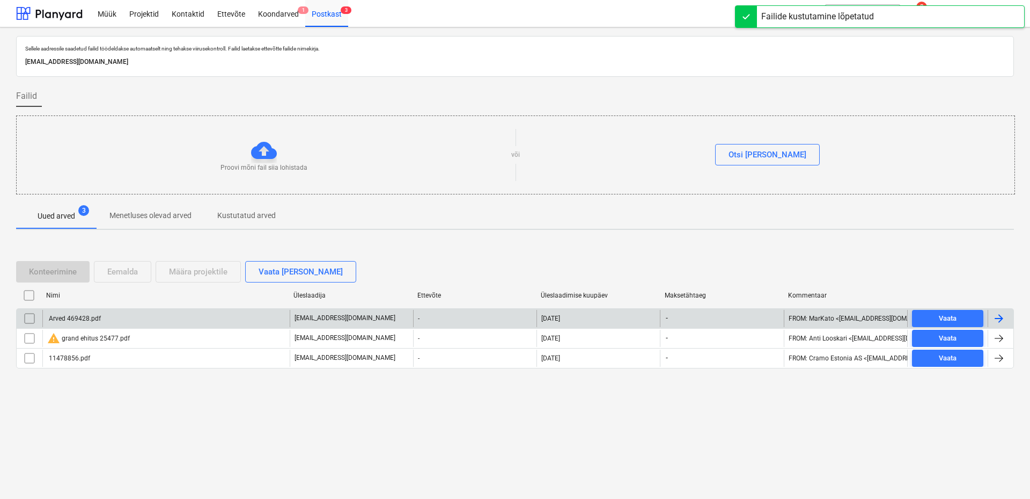
click at [90, 322] on div "Arved 469428.pdf" at bounding box center [165, 318] width 247 height 17
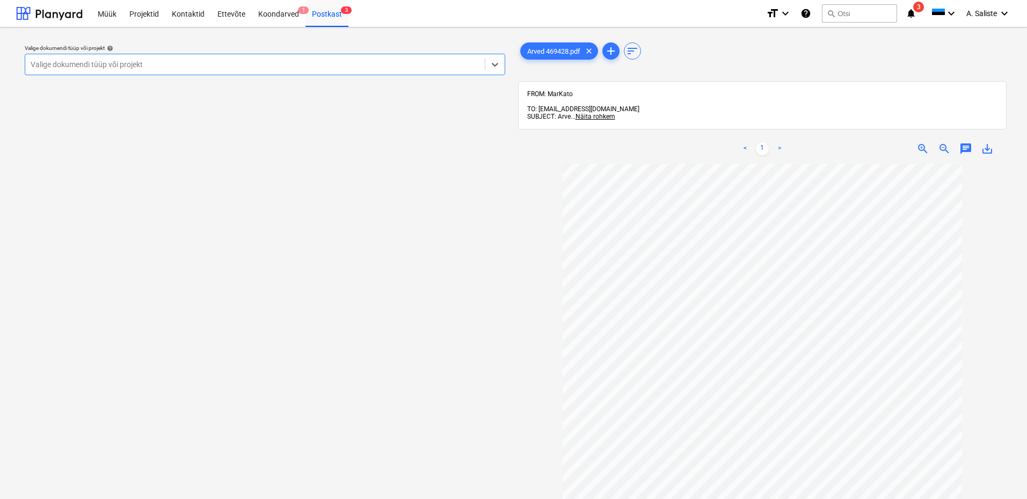
click at [277, 64] on div at bounding box center [255, 64] width 449 height 11
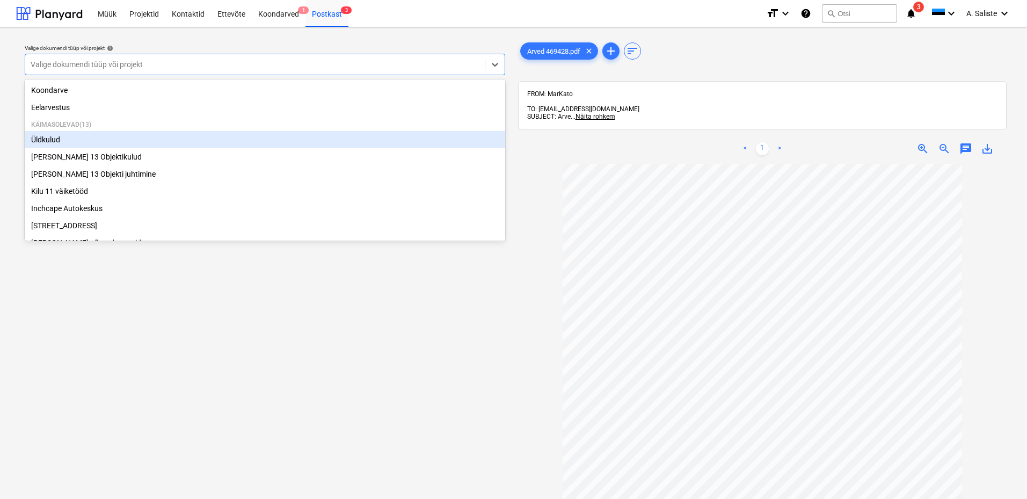
click at [71, 136] on div "Üldkulud" at bounding box center [265, 139] width 480 height 17
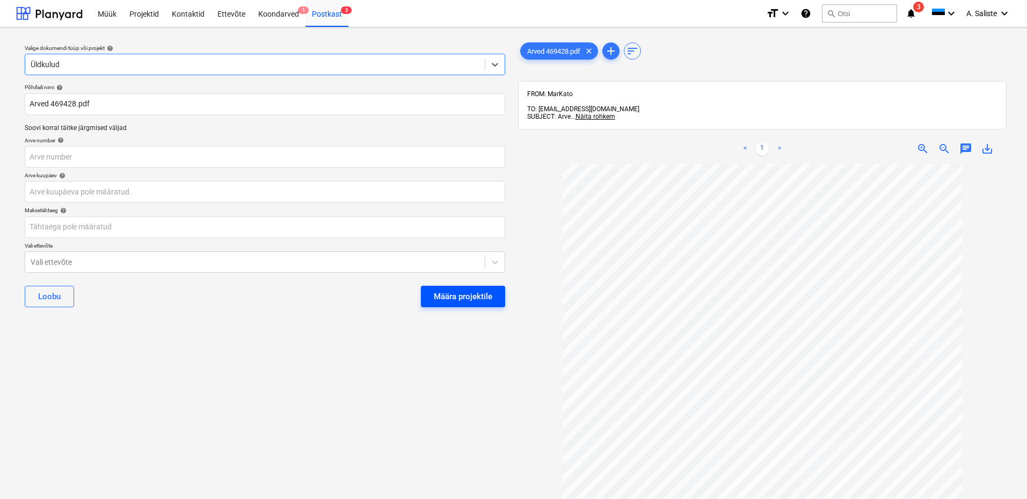
click at [461, 300] on div "Määra projektile" at bounding box center [463, 296] width 58 height 14
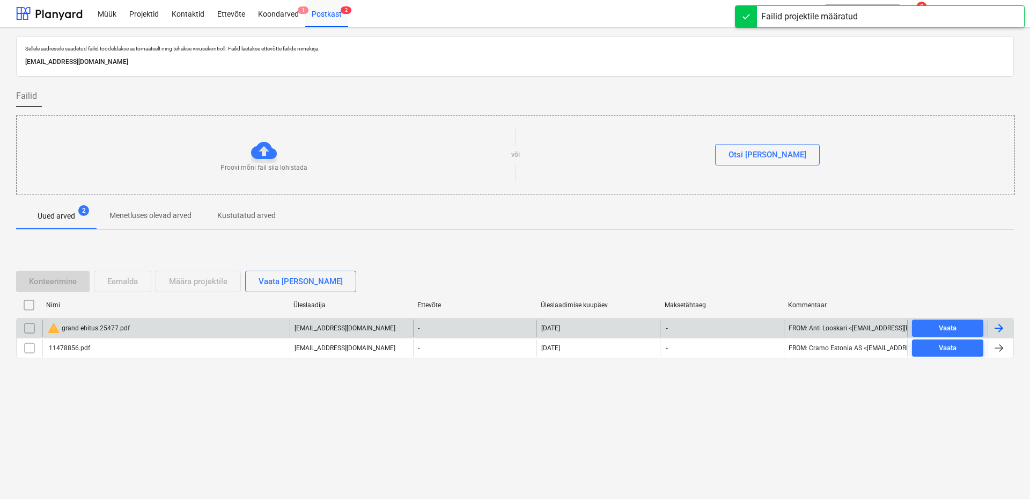
click at [91, 328] on div "warning grand ehitus 25477.pdf" at bounding box center [88, 327] width 83 height 13
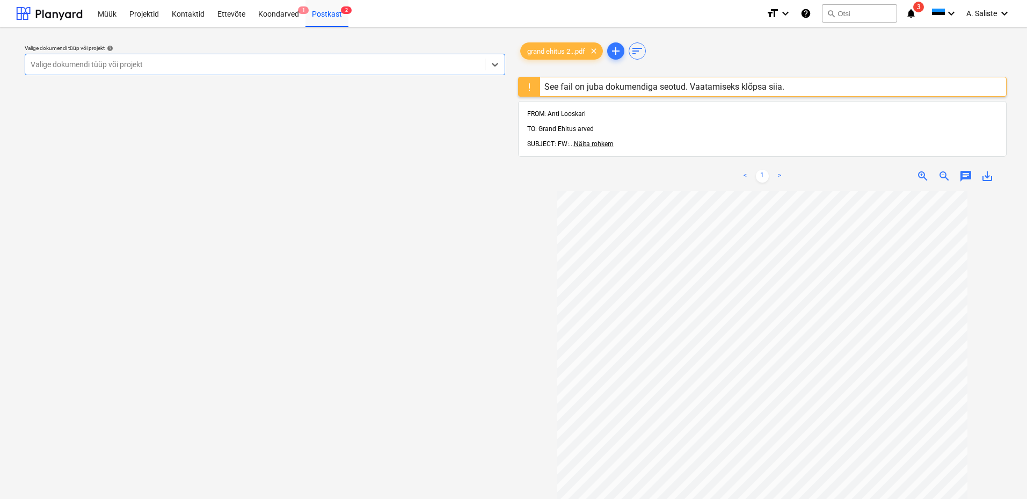
click at [640, 86] on div "See fail on juba dokumendiga seotud. Vaatamiseks klõpsa siia." at bounding box center [664, 87] width 240 height 10
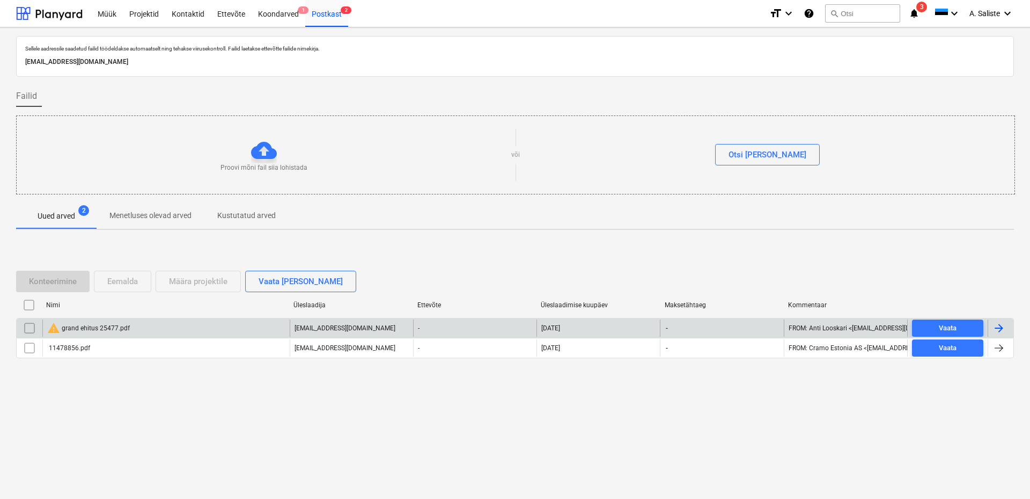
click at [31, 326] on input "checkbox" at bounding box center [29, 327] width 17 height 17
click at [135, 279] on div "Eemalda" at bounding box center [122, 281] width 31 height 14
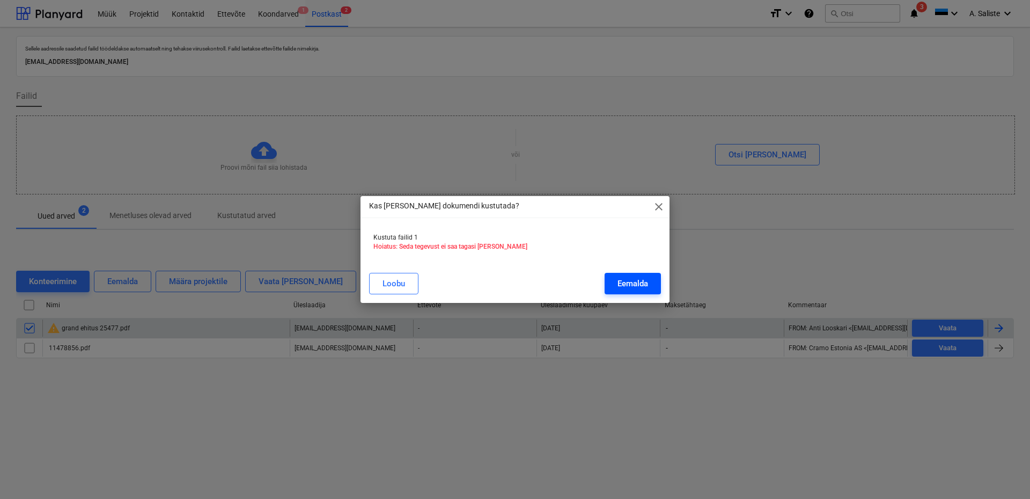
click at [628, 279] on div "Eemalda" at bounding box center [633, 283] width 31 height 14
